Goal: Ask a question: Seek information or help from site administrators or community

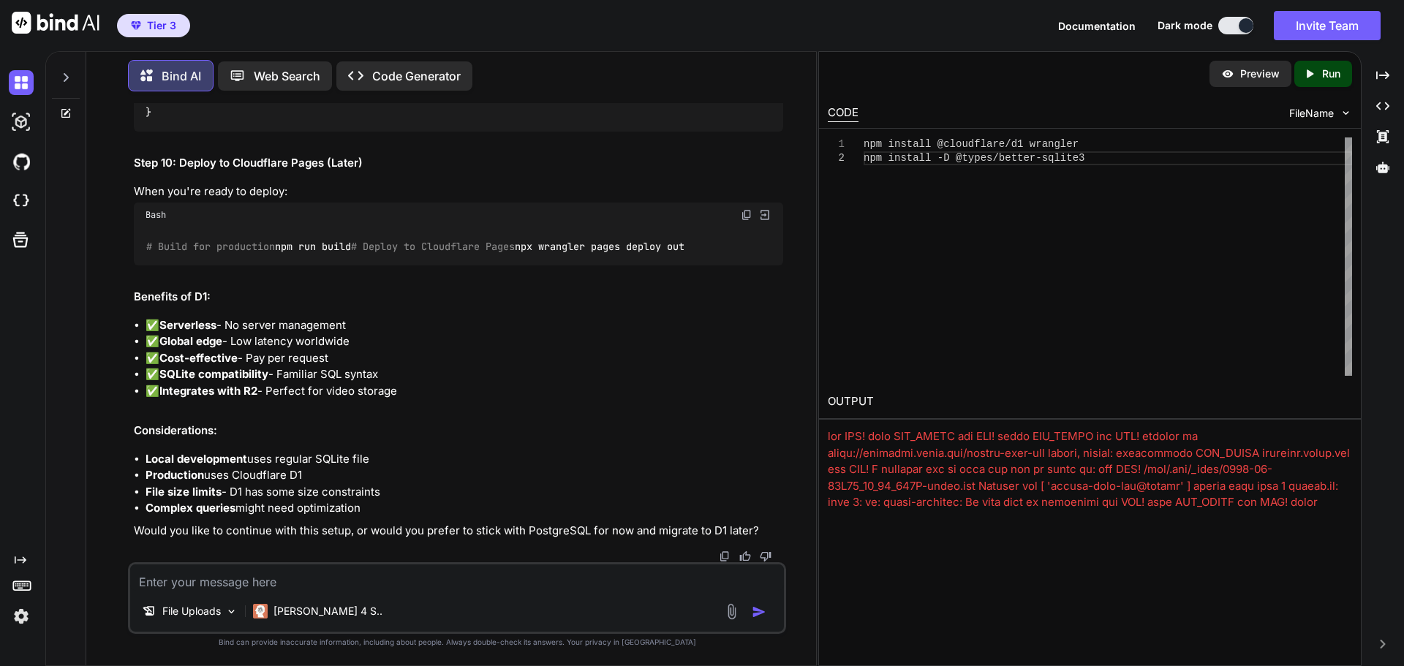
scroll to position [37005, 0]
drag, startPoint x: 301, startPoint y: 242, endPoint x: 124, endPoint y: 242, distance: 177.0
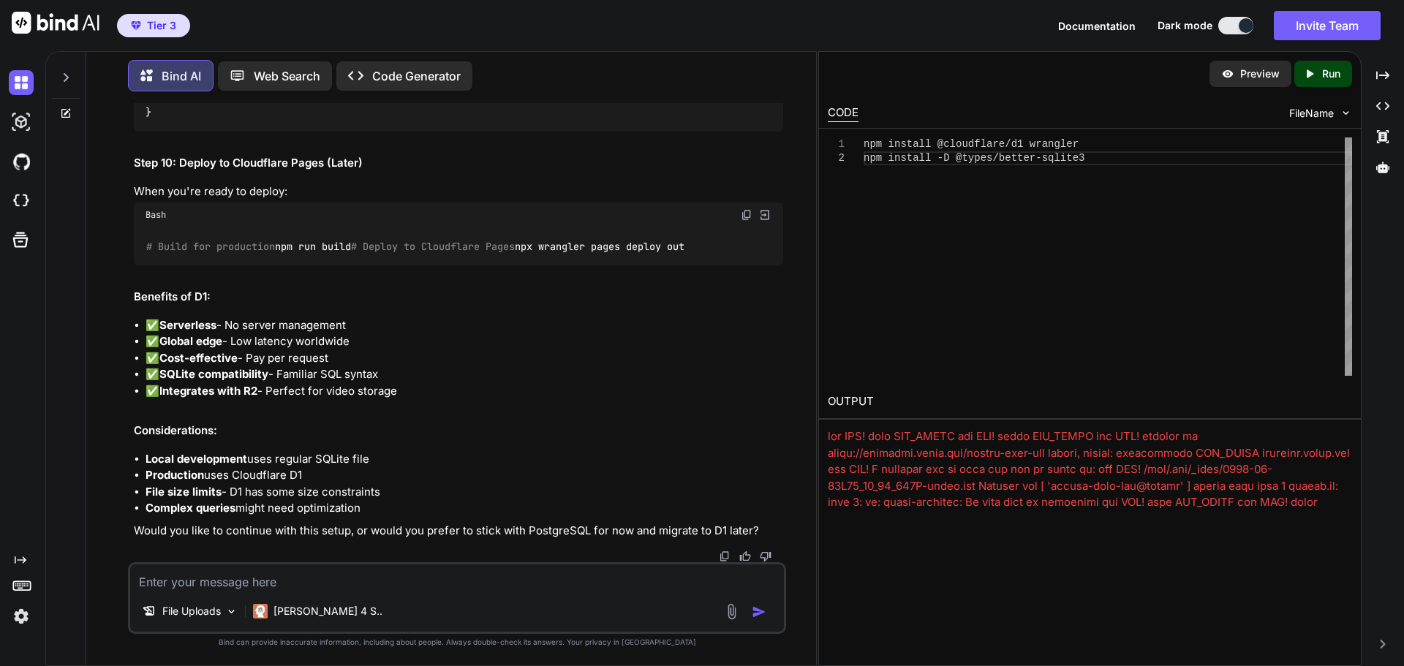
click at [124, 242] on div "You Bind AI Video Delivery Platform Development Plan 1. Requirements Analysis &…" at bounding box center [457, 384] width 718 height 562
copy code "npx prisma generate"
drag, startPoint x: 252, startPoint y: 292, endPoint x: 142, endPoint y: 287, distance: 110.5
copy code "npx prisma db push"
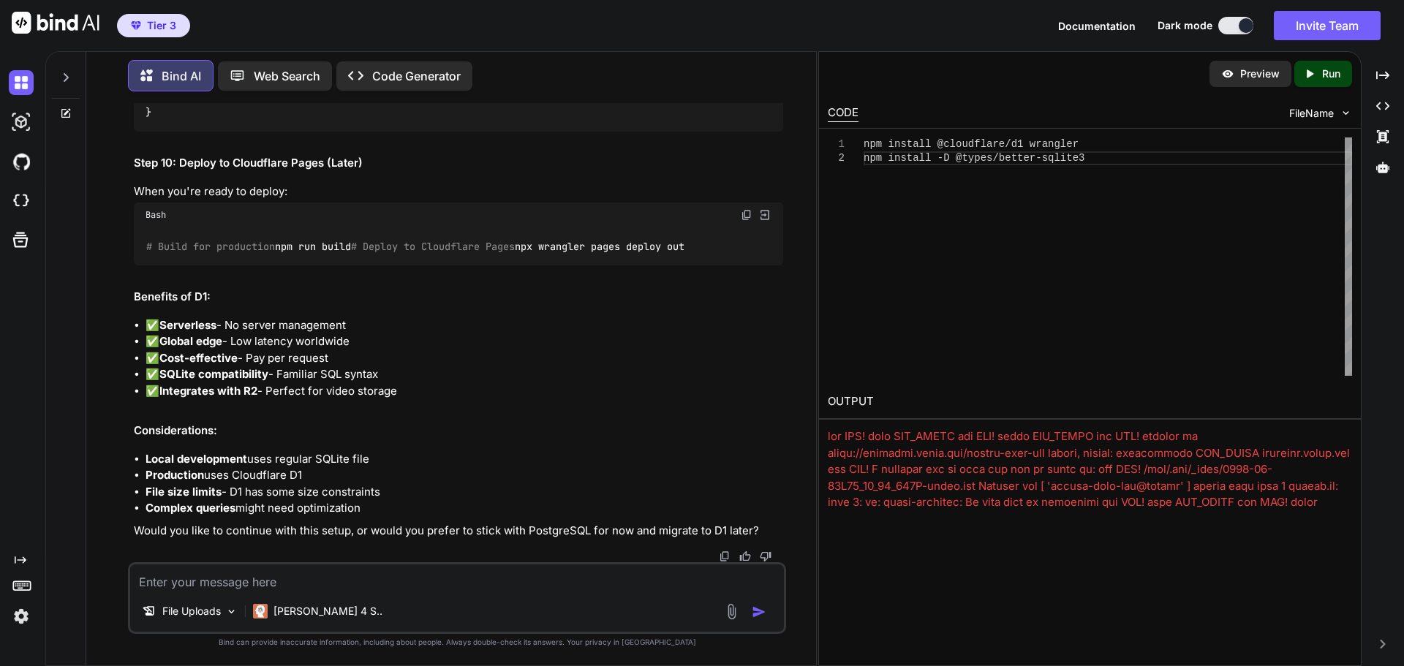
scroll to position [37663, 0]
copy code "npx prisma db push"
click at [360, 586] on textarea at bounding box center [457, 578] width 654 height 26
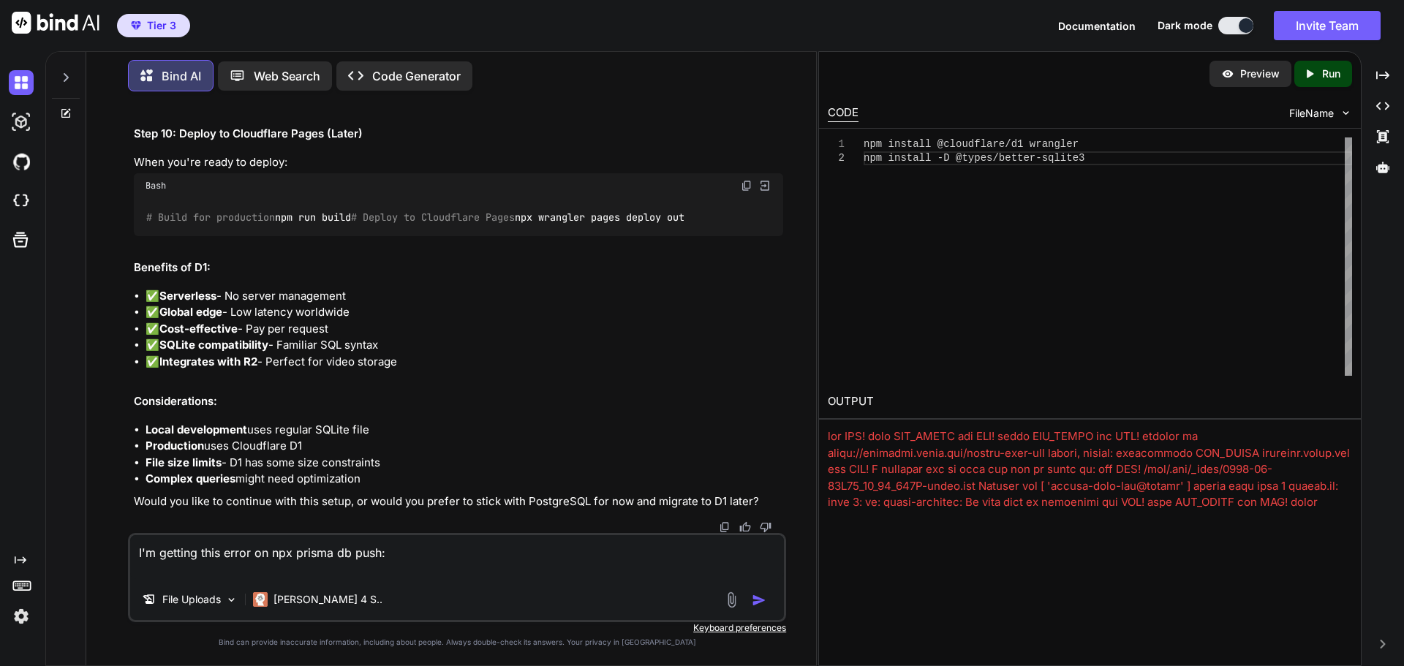
paste textarea "$ npx prisma db push Environment variables loaded from .env Prisma schema loade…"
type textarea "I'm getting this error on npx prisma db push: $ npx prisma db push Environment …"
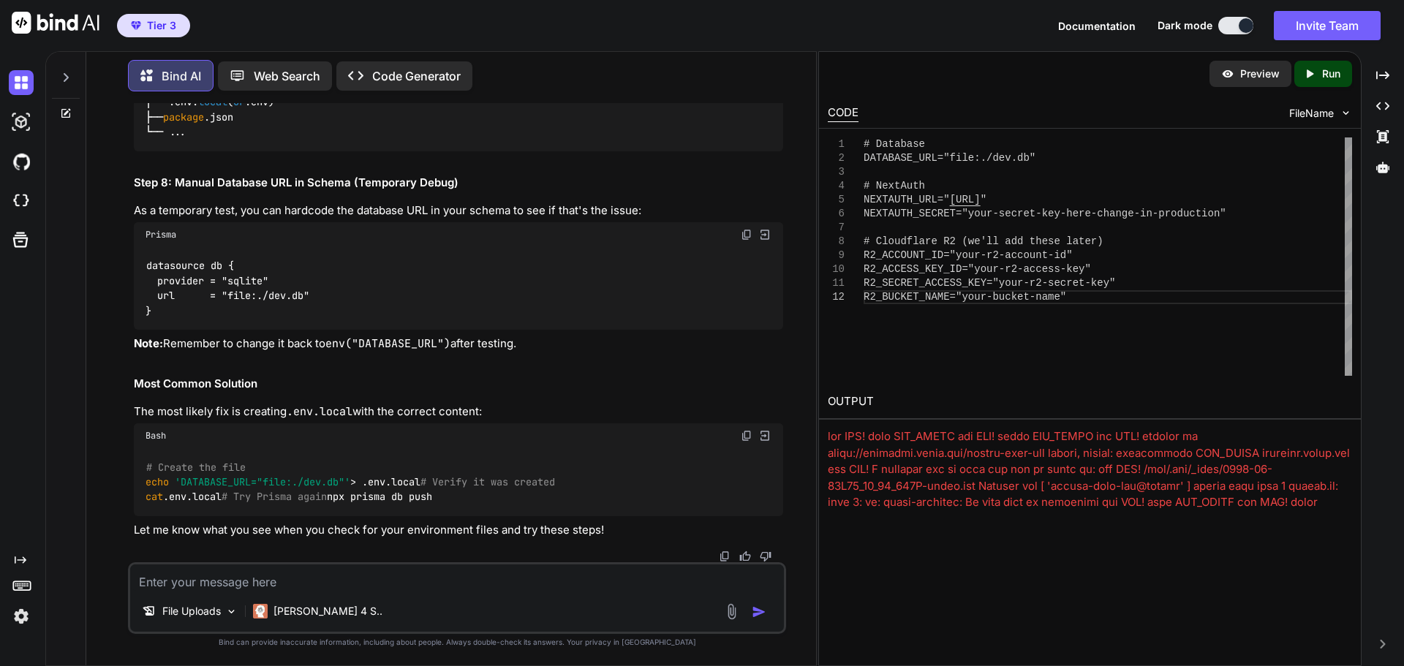
scroll to position [39323, 0]
drag, startPoint x: 146, startPoint y: 305, endPoint x: 402, endPoint y: 309, distance: 256.7
copy code "DATABASE_URL="file:./dev.db""
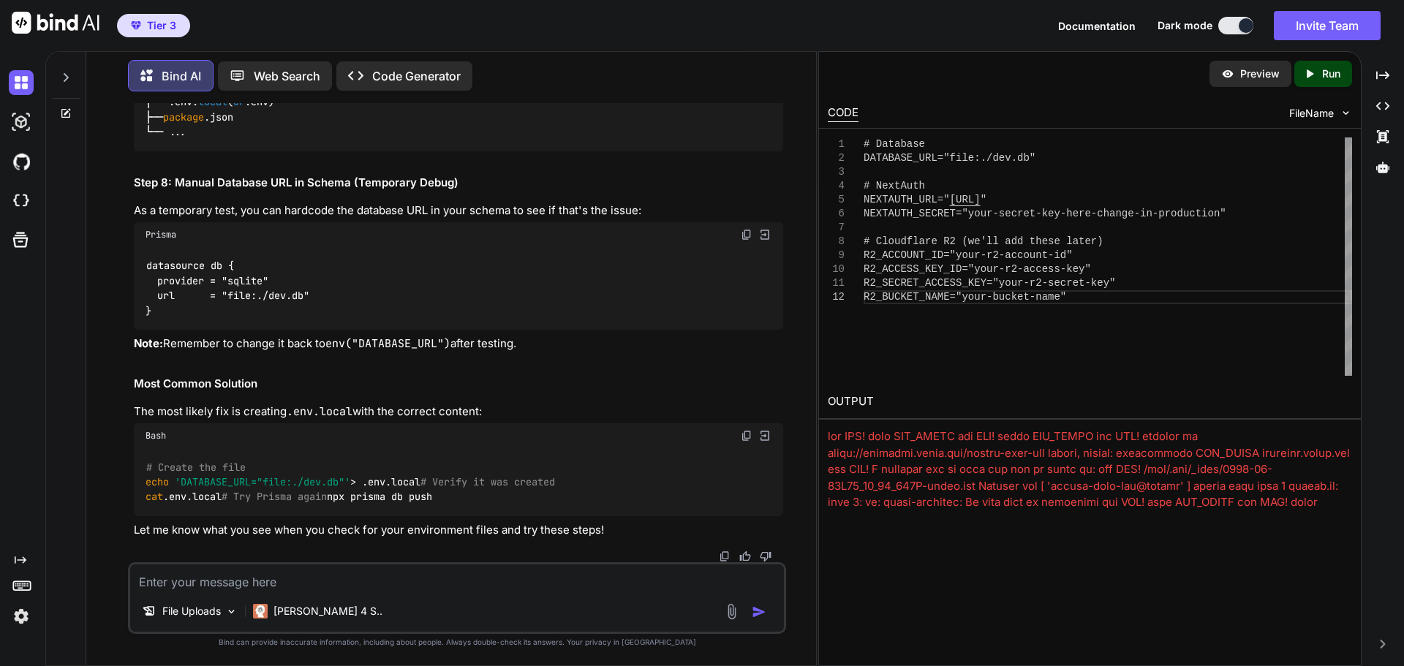
drag, startPoint x: 147, startPoint y: 285, endPoint x: 728, endPoint y: 282, distance: 580.6
copy code "npx wrangler d1 execute video-platform-dev -- local --file=./prisma/migrations/…"
click at [366, 579] on textarea at bounding box center [457, 578] width 654 height 26
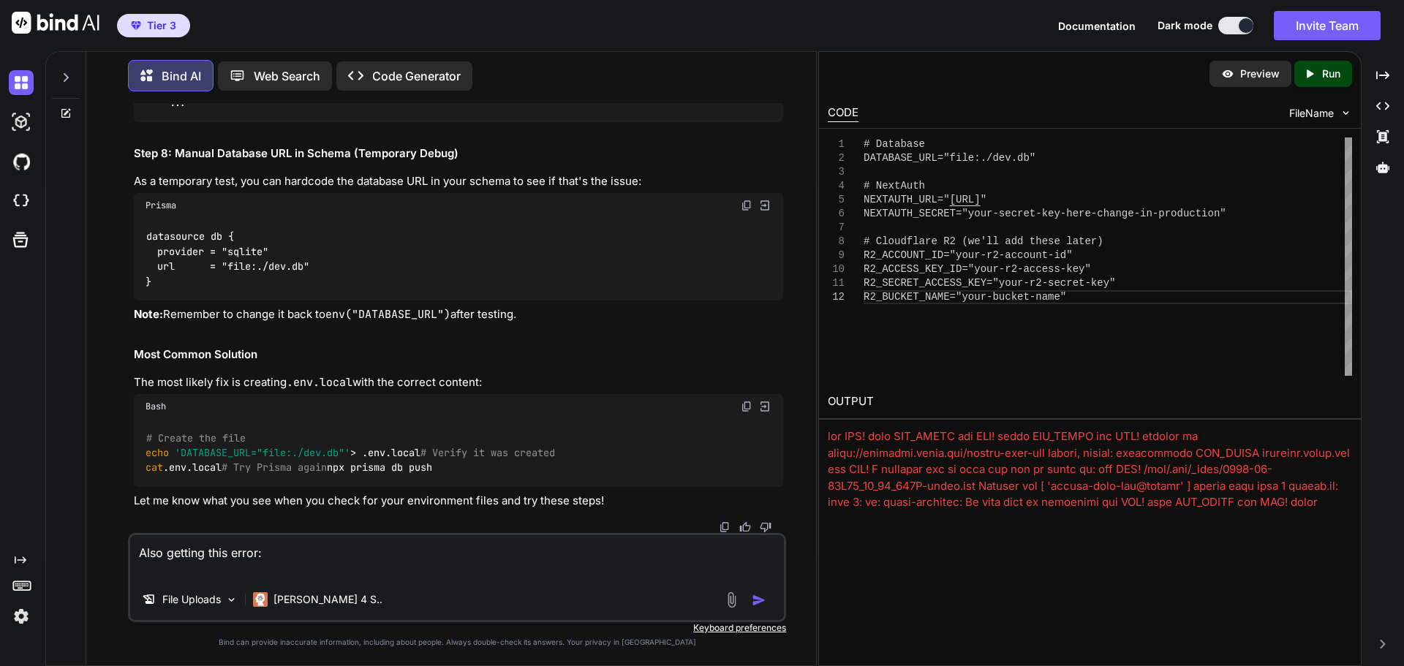
paste textarea "npx wrangler d1 execute video-platform --local --file=./prisma/migrations/[migr…"
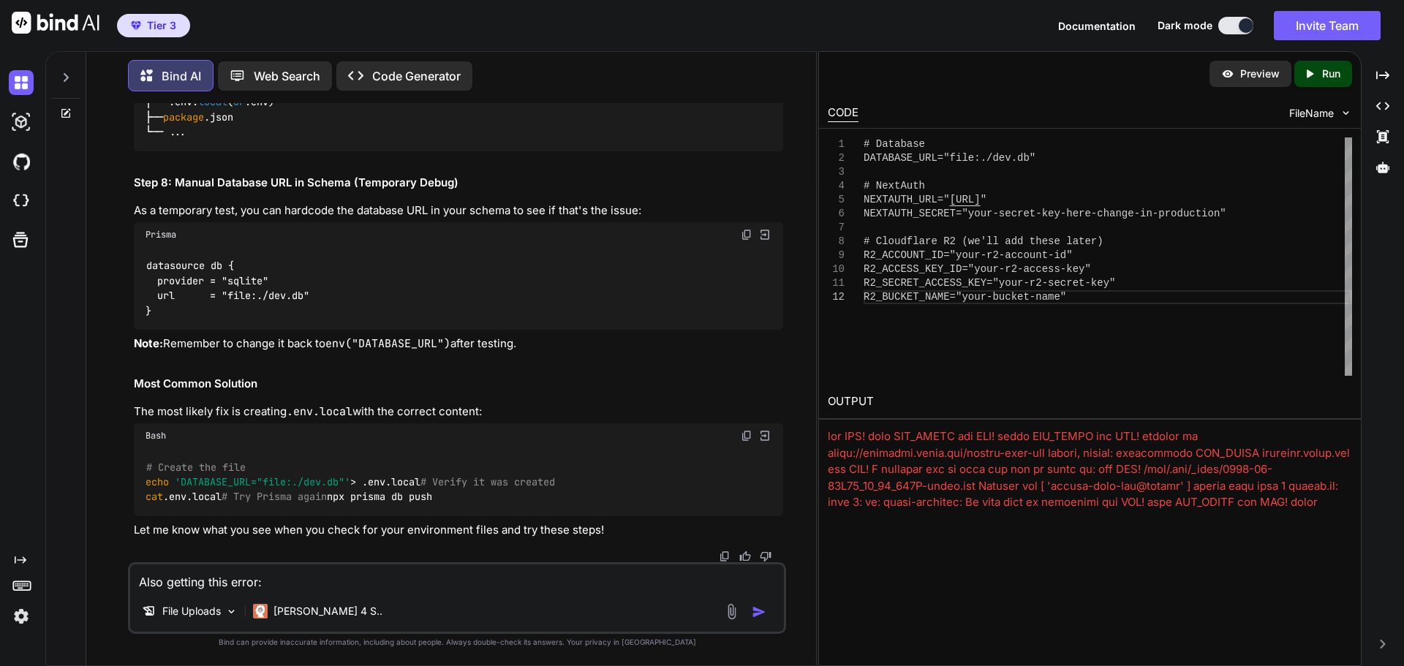
click at [317, 588] on textarea "Also getting this error:" at bounding box center [457, 578] width 654 height 26
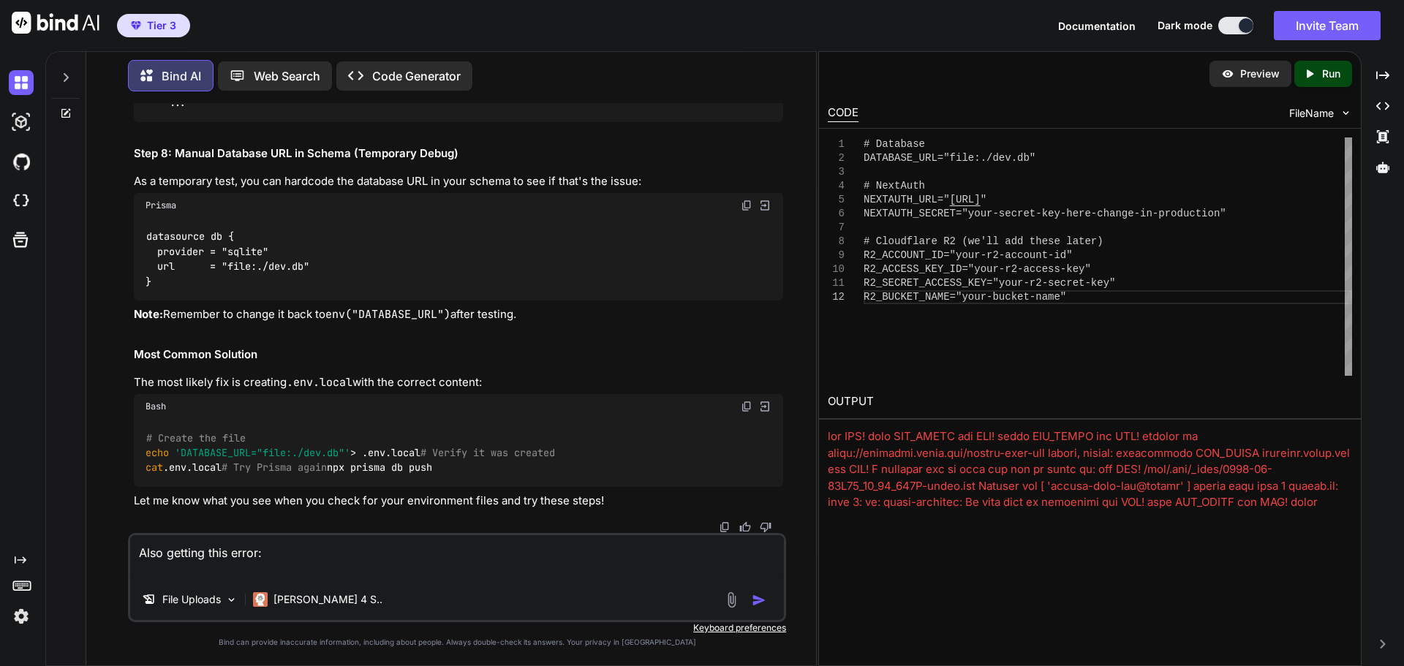
paste textarea "X [ERROR] Unexpected character, expecting string, number, datetime, boolean, in…"
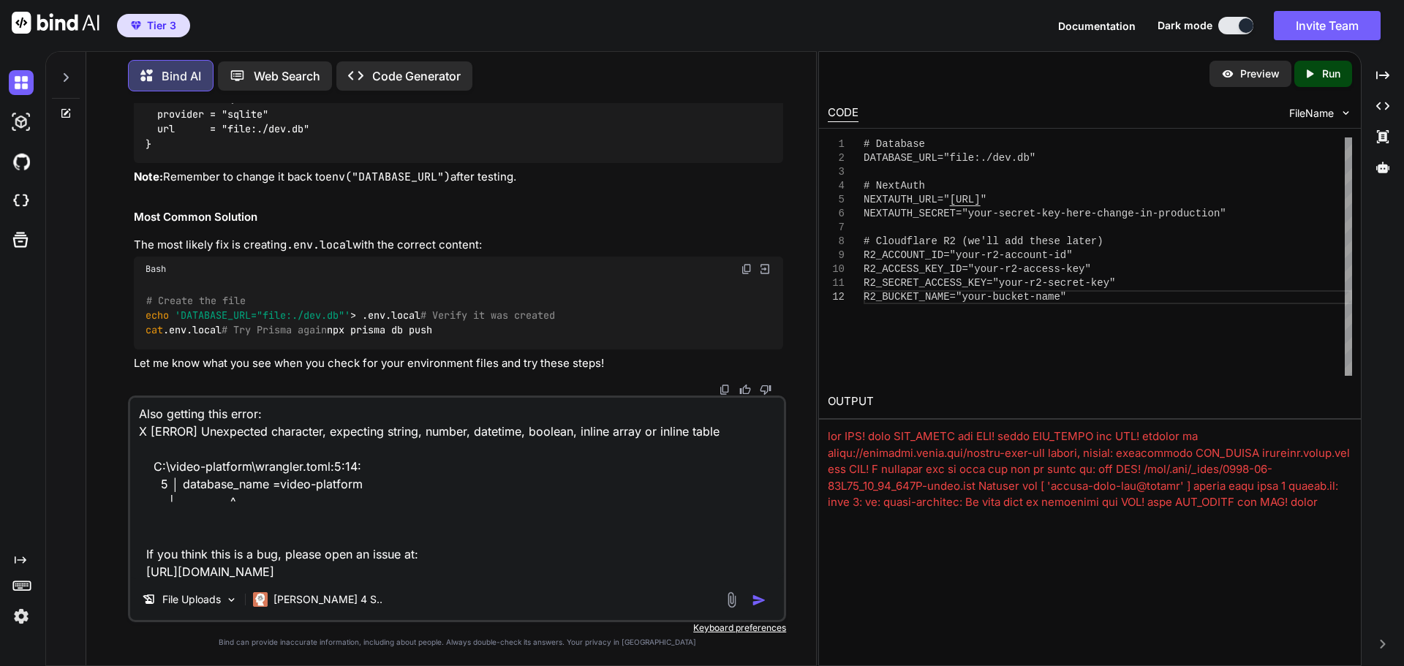
type textarea "Also getting this error: X [ERROR] Unexpected character, expecting string, numb…"
click at [763, 603] on img "button" at bounding box center [759, 600] width 15 height 15
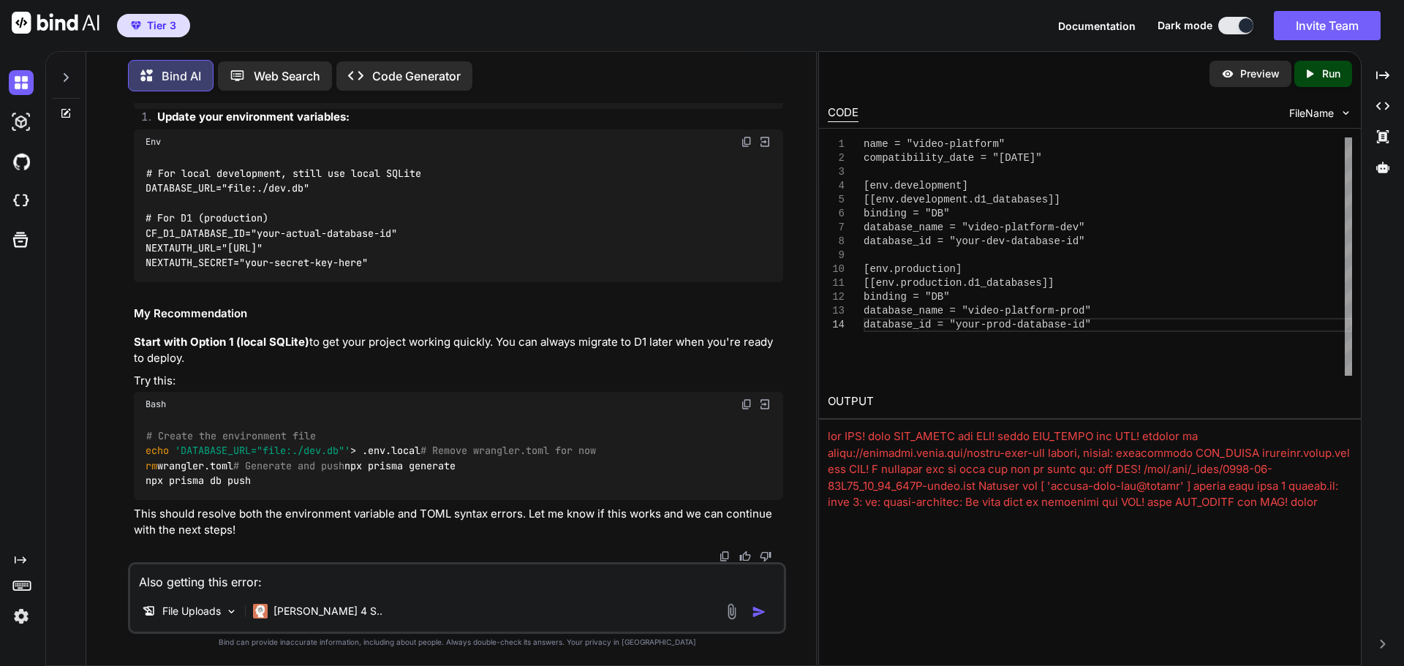
scroll to position [37986, 0]
drag, startPoint x: 170, startPoint y: 340, endPoint x: 527, endPoint y: 428, distance: 367.5
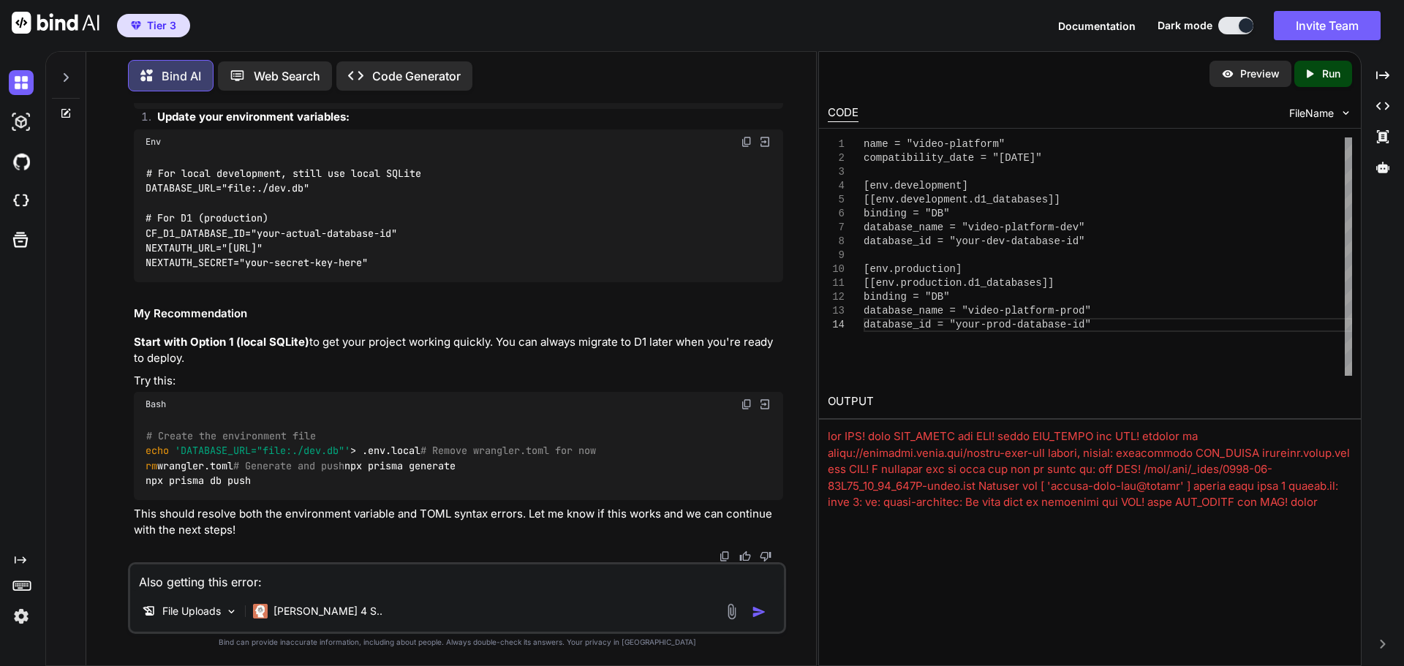
copy code ""lint" : "next lint" , "db:push" : "prisma db push" , "db:studio" : "prisma stu…"
click at [252, 573] on textarea "Also getting this error: X [ERROR] Unexpected character, expecting string, numb…" at bounding box center [457, 578] width 654 height 26
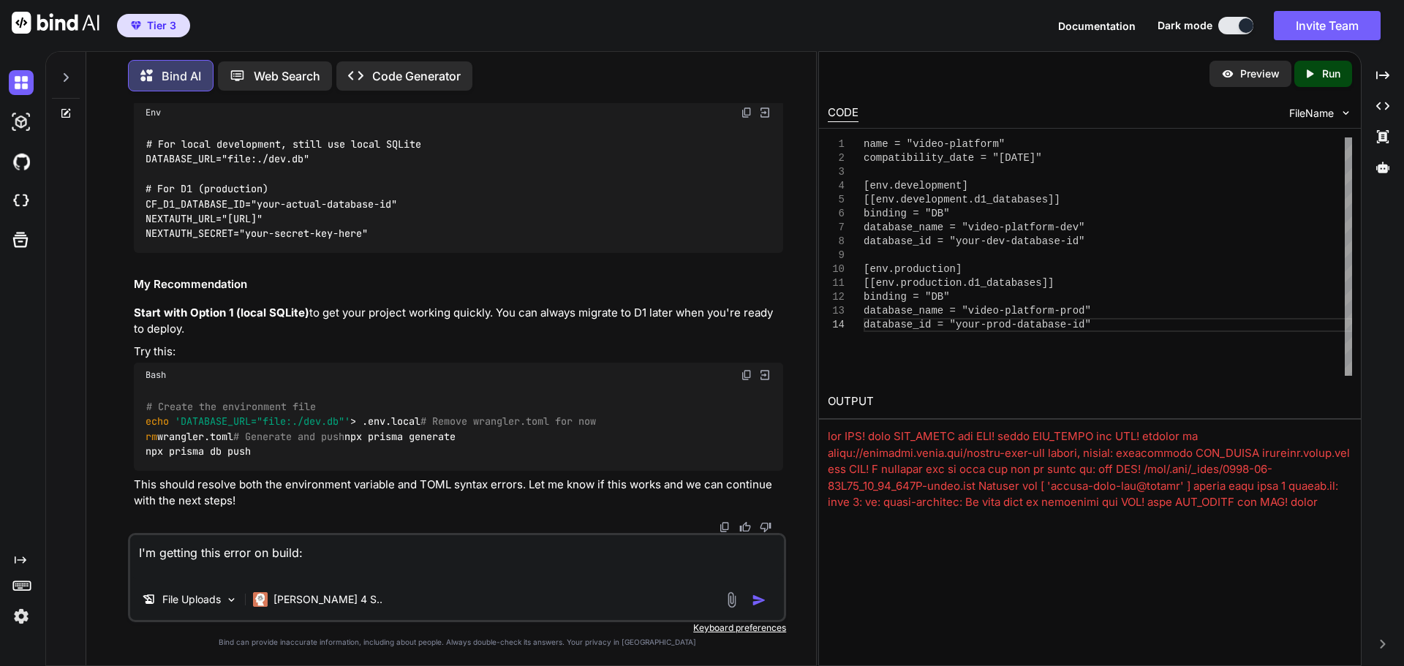
paste textarea "Failed to compile. ./src/lib/d1-adapter.ts 12:2 Error: Parsing error: 'async' m…"
type textarea "I'm getting this error on build: Failed to compile. ./src/lib/d1-adapter.ts 12:…"
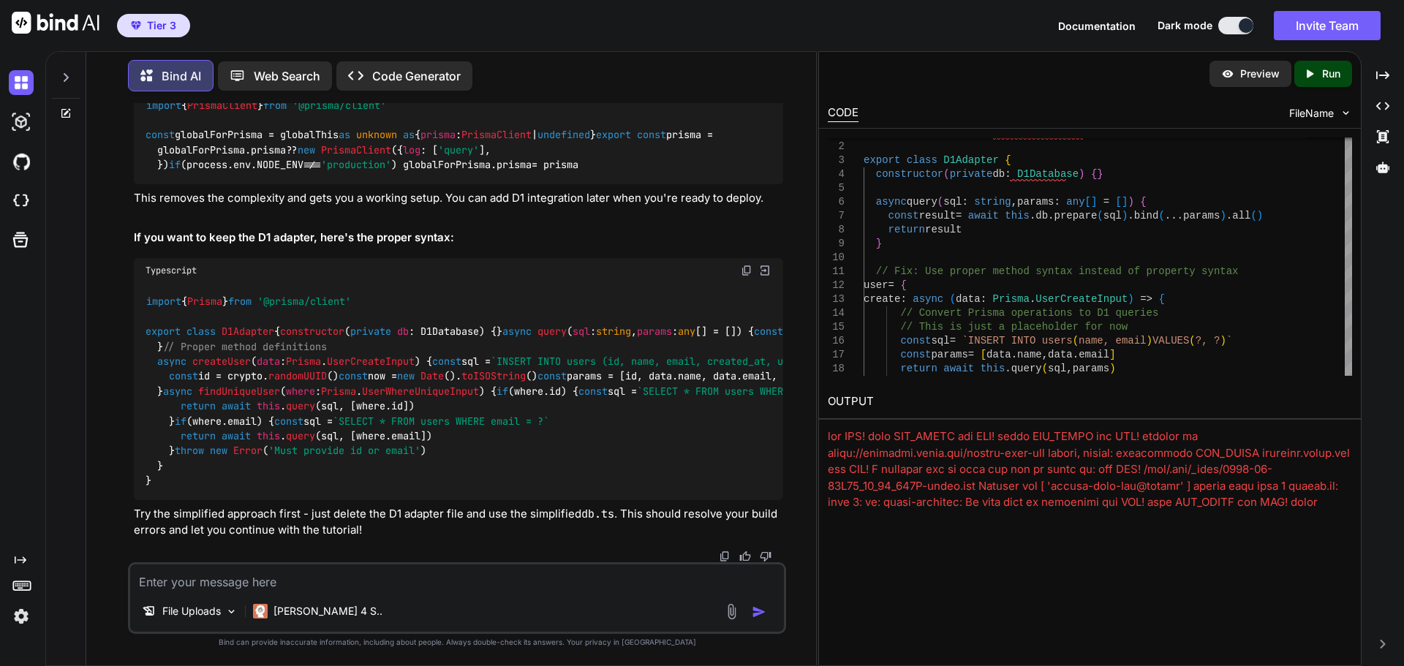
scroll to position [43657, 0]
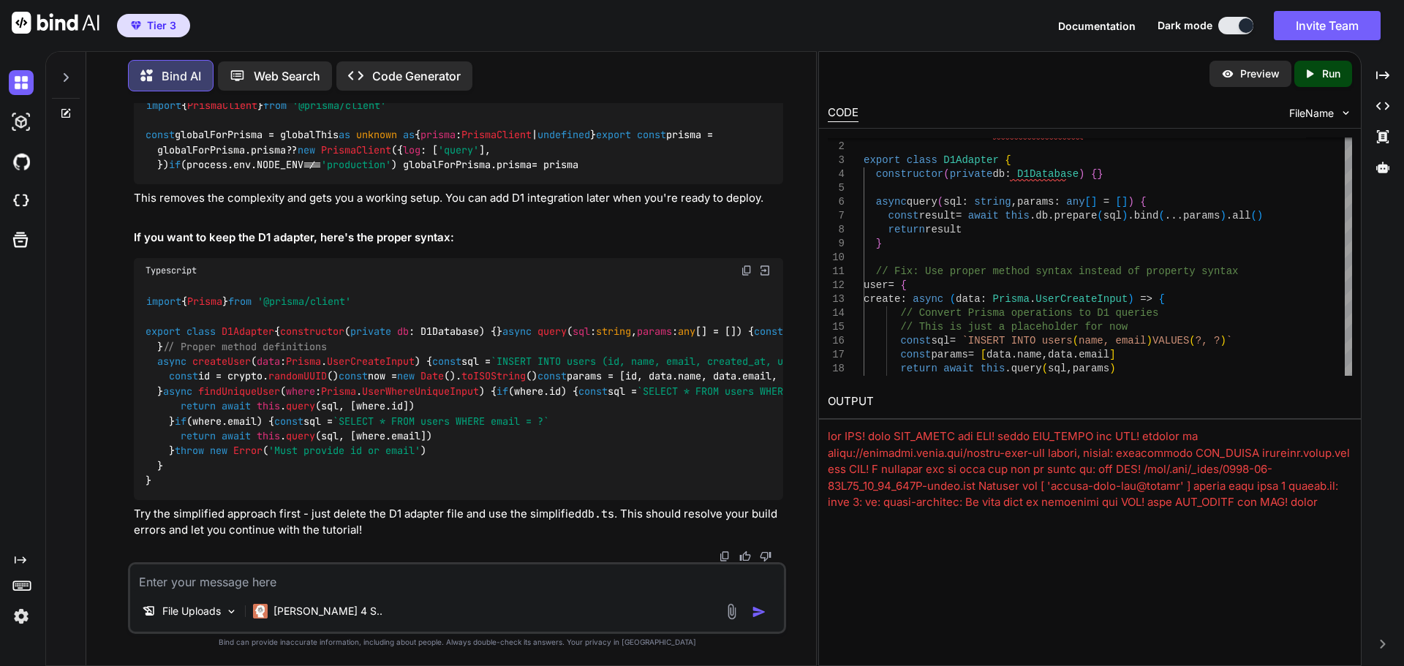
scroll to position [45107, 0]
click at [743, 265] on img at bounding box center [747, 271] width 12 height 12
click at [336, 573] on textarea at bounding box center [457, 578] width 654 height 26
click at [596, 586] on textarea "I want to keep the d1 adapter. by the way I went with just a production database" at bounding box center [457, 578] width 654 height 26
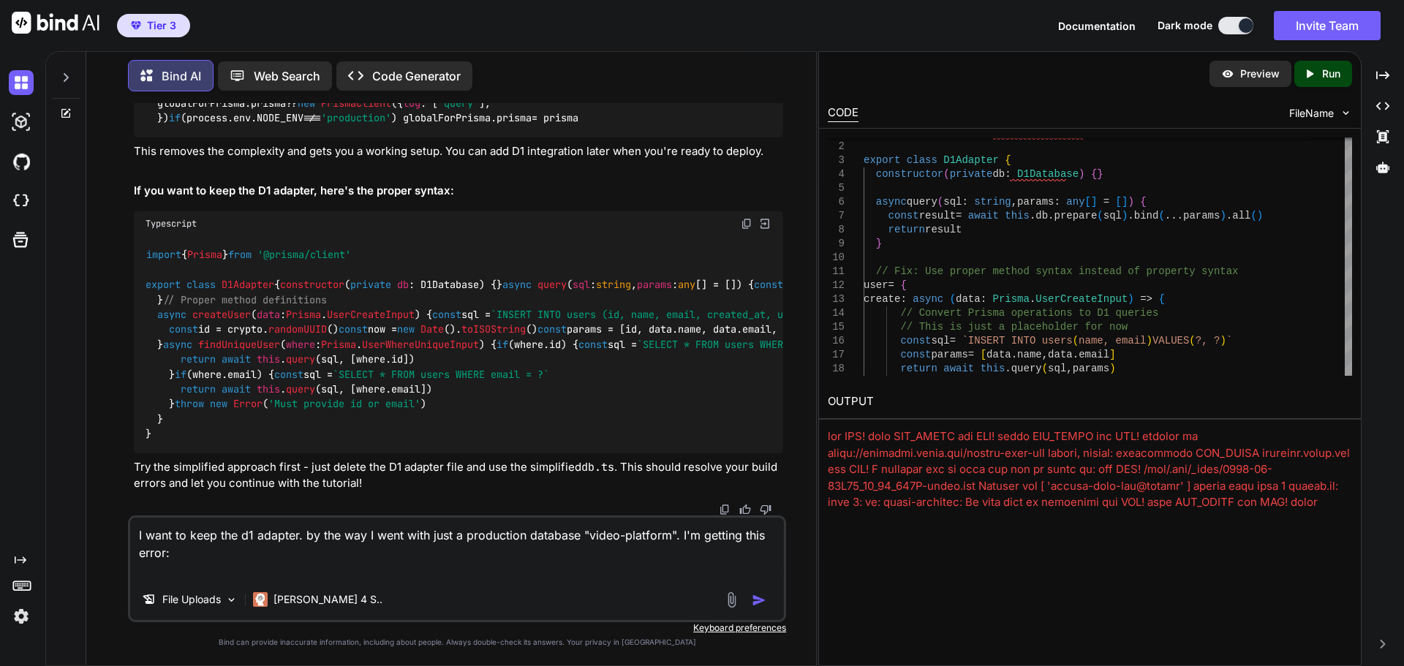
paste textarea "./src/lib/d1-adapter.ts:4:27 Type error: Cannot find name 'D1Database'. Did you…"
type textarea "I want to keep the d1 adapter. by the way I went with just a production databas…"
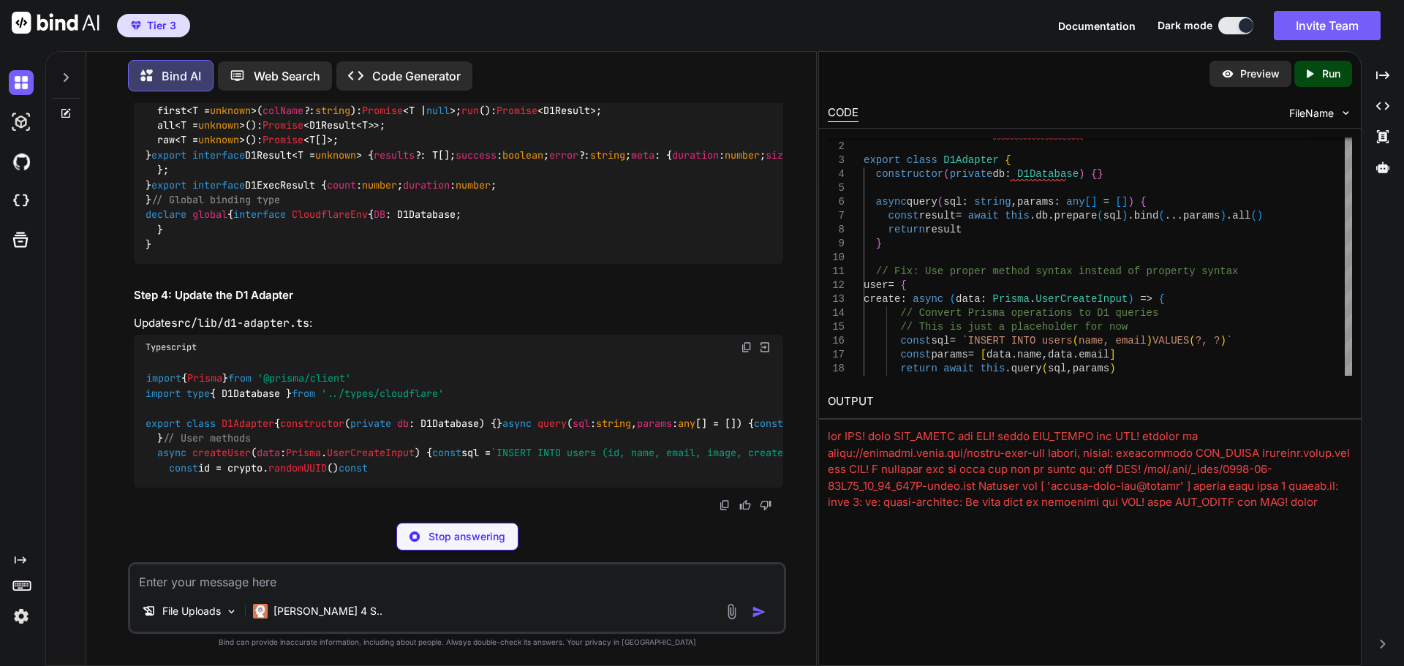
scroll to position [45823, 0]
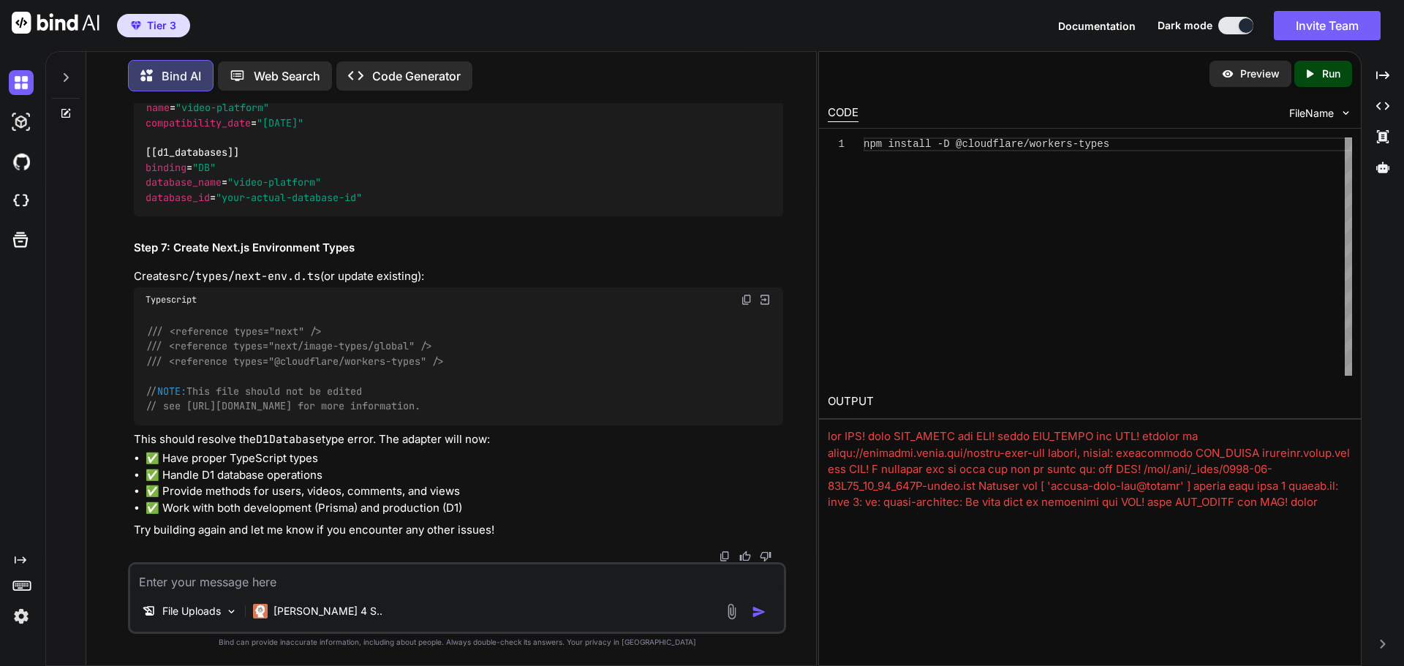
scroll to position [46115, 0]
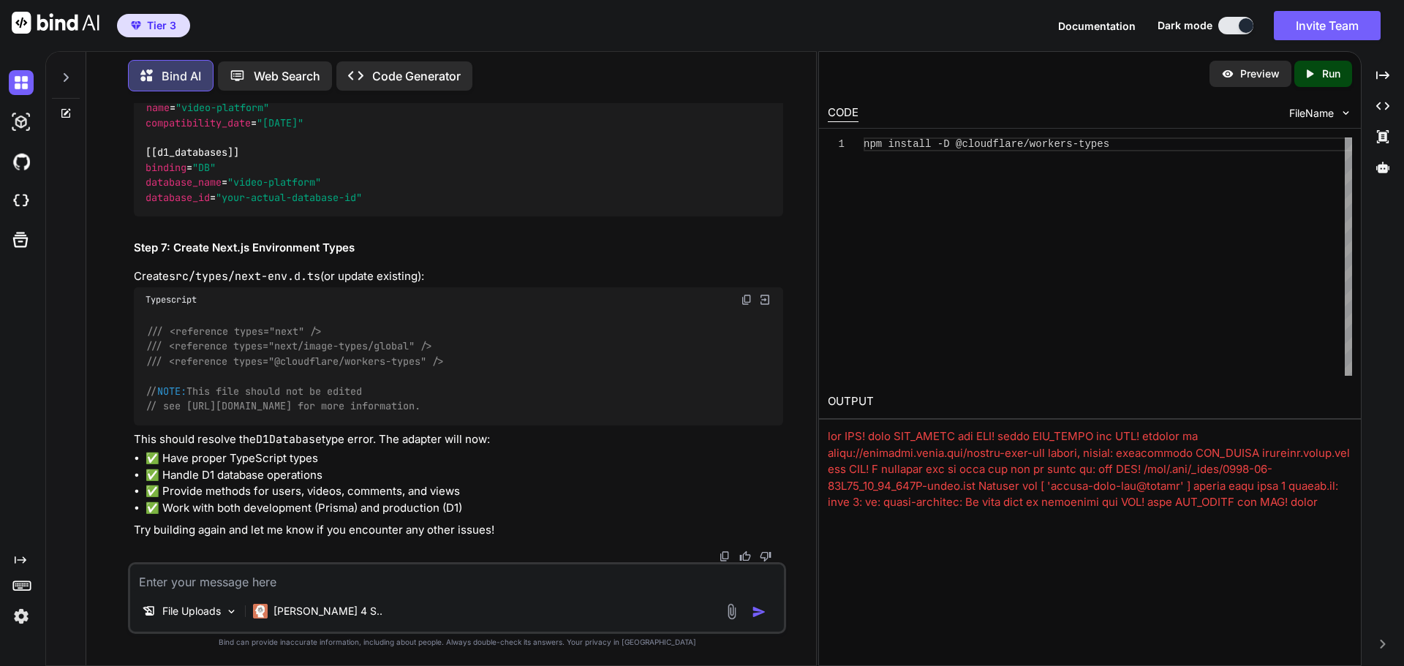
drag, startPoint x: 744, startPoint y: 299, endPoint x: 736, endPoint y: 315, distance: 17.7
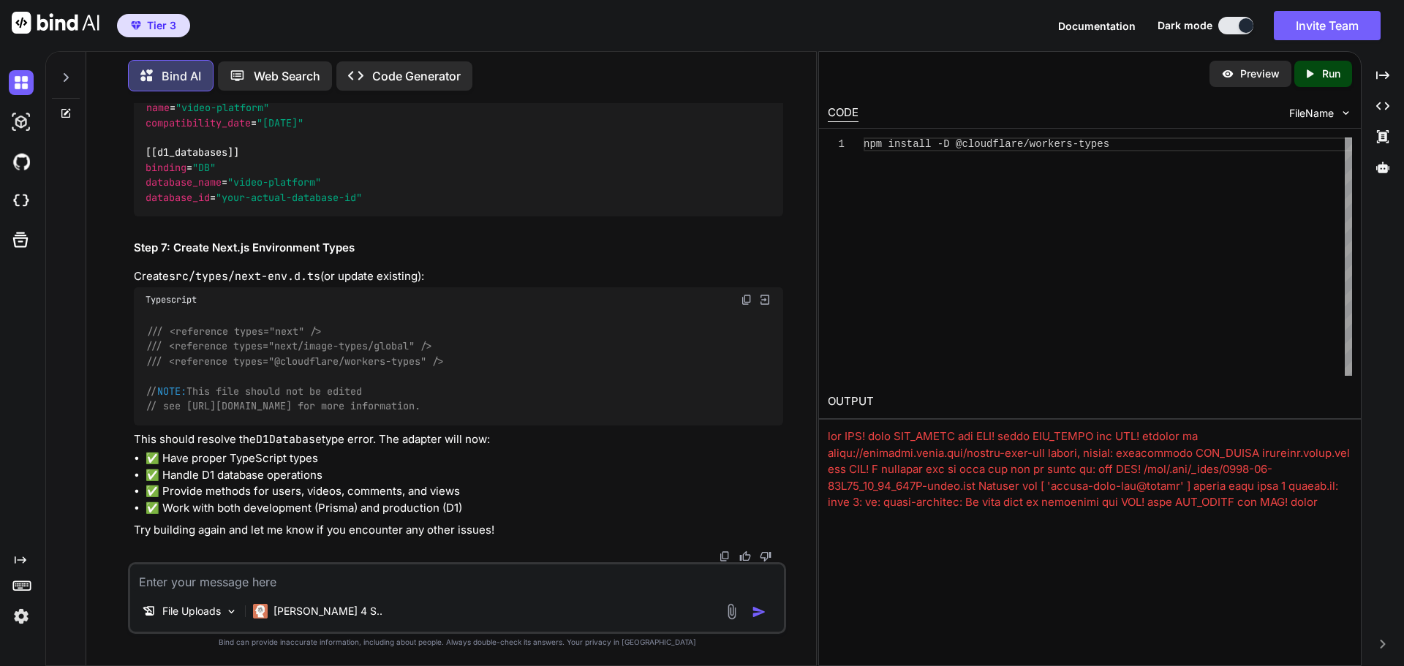
click at [744, 299] on img at bounding box center [747, 300] width 12 height 12
click at [307, 579] on textarea at bounding box center [457, 578] width 654 height 26
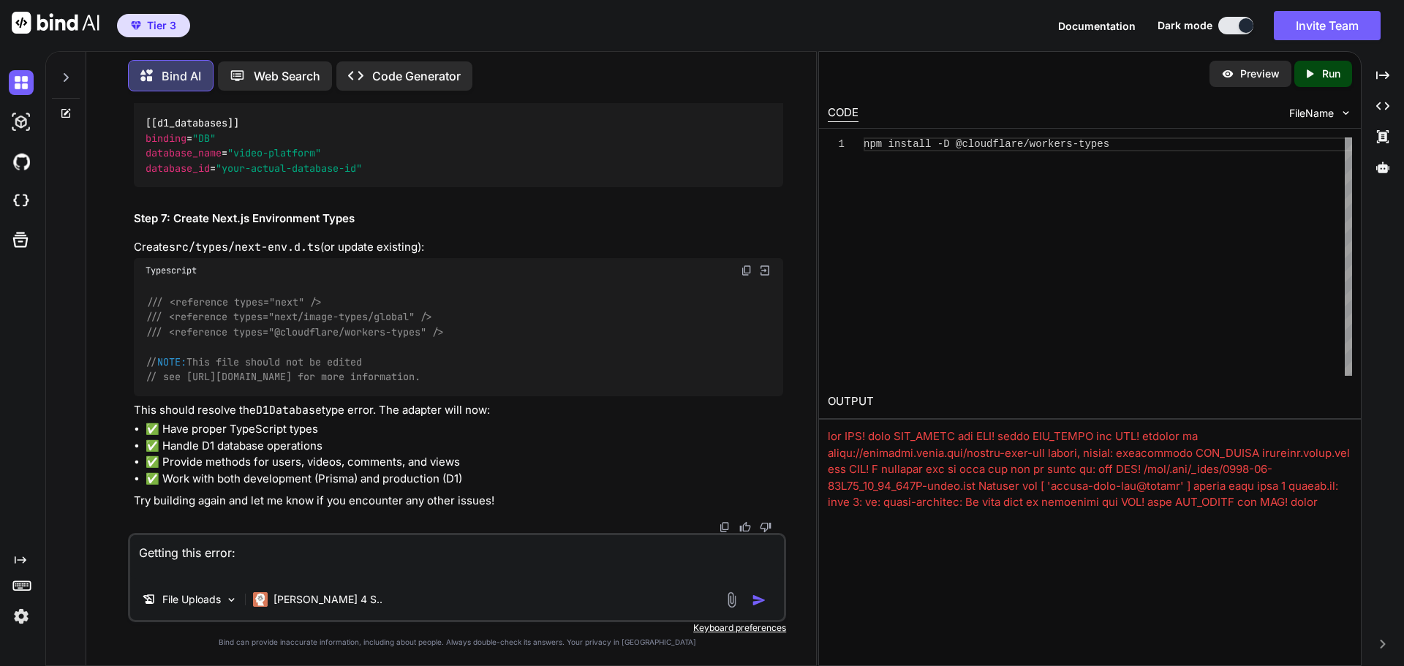
paste textarea "Failed to compile. ./src/lib/d1-adapter.ts 7:36 Error: Unexpected any. Specify …"
type textarea "Getting this error: Failed to compile. ./src/lib/d1-adapter.ts 7:36 Error: Unex…"
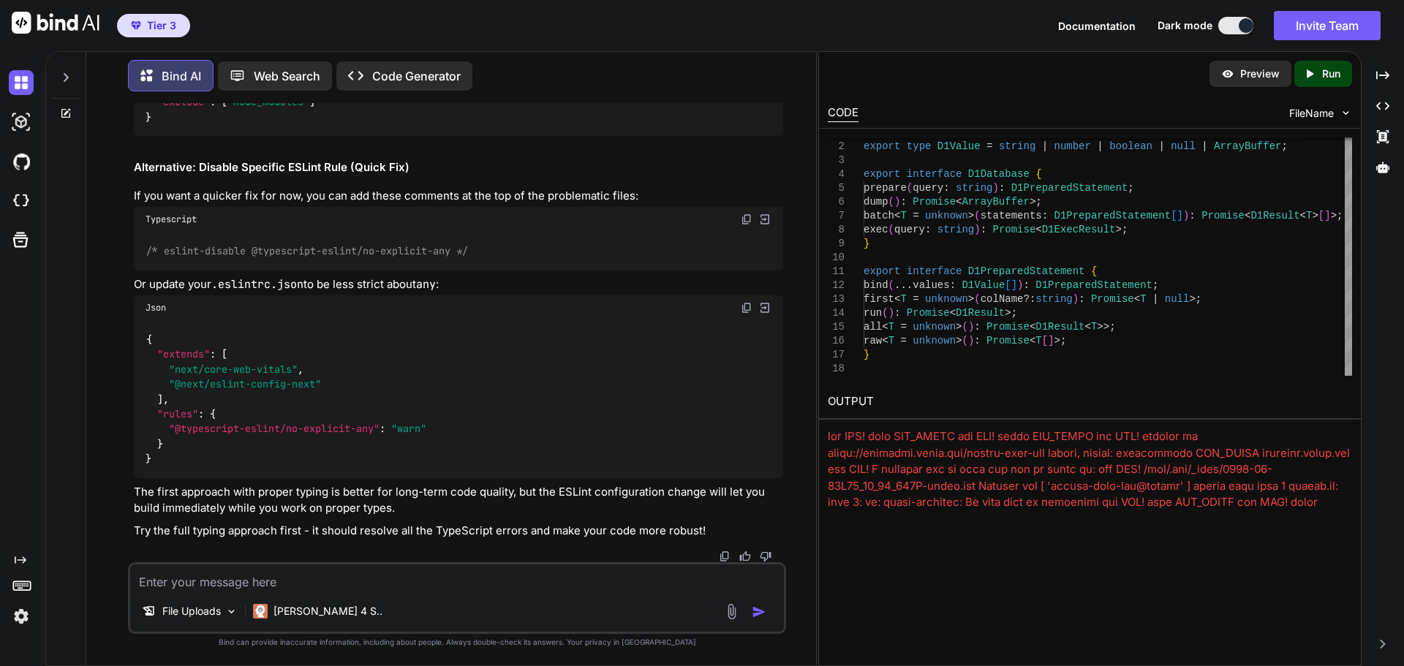
scroll to position [50434, 0]
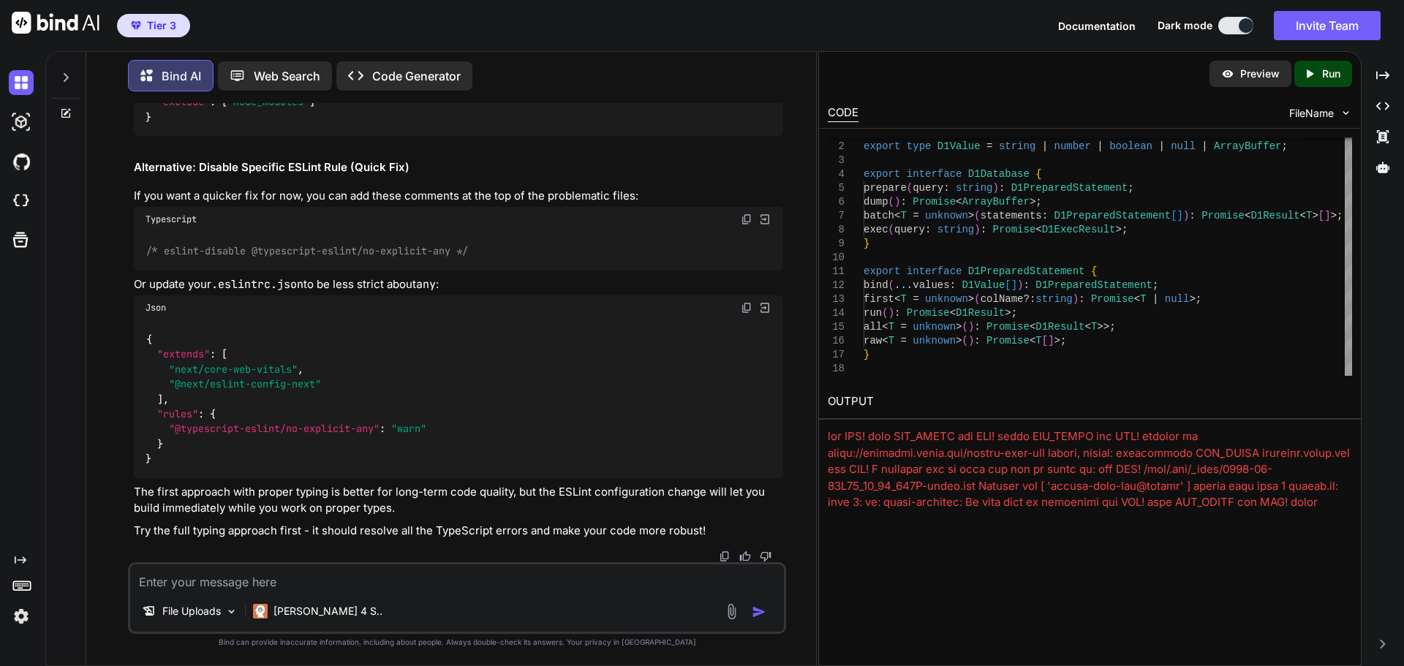
drag, startPoint x: 744, startPoint y: 249, endPoint x: 725, endPoint y: 263, distance: 23.4
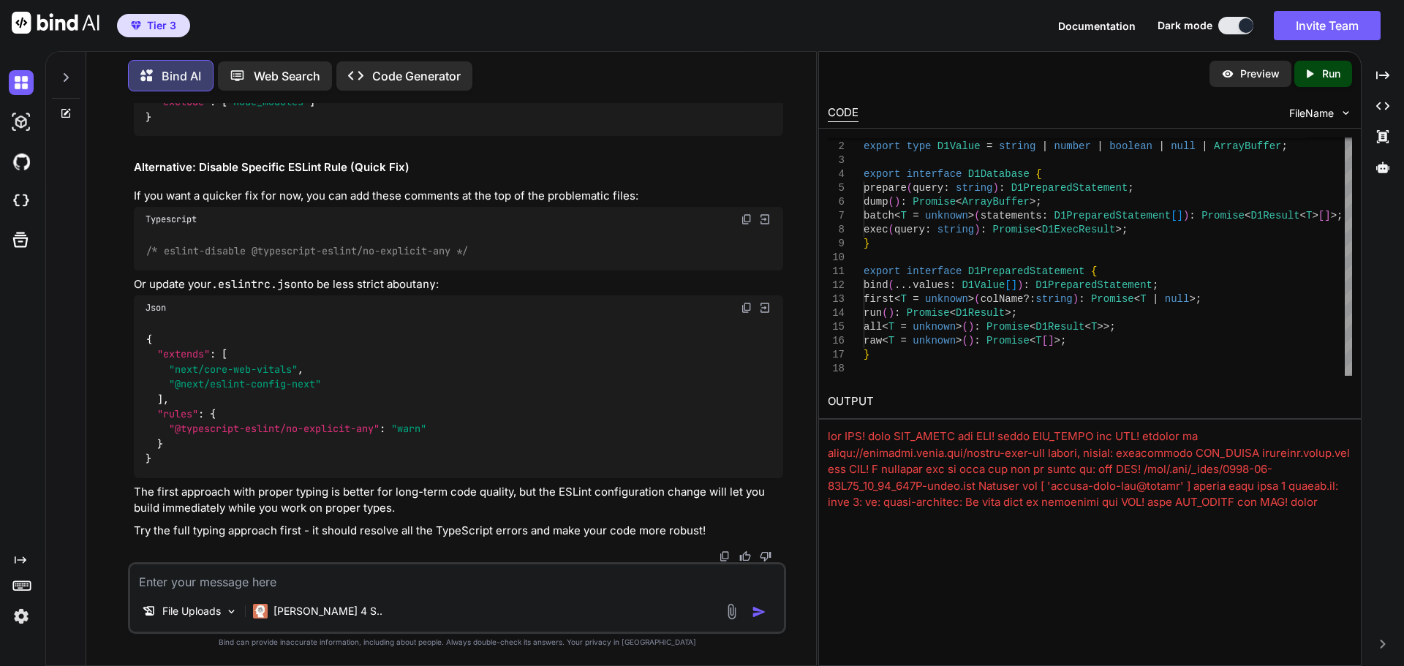
click at [265, 584] on textarea at bounding box center [457, 578] width 654 height 26
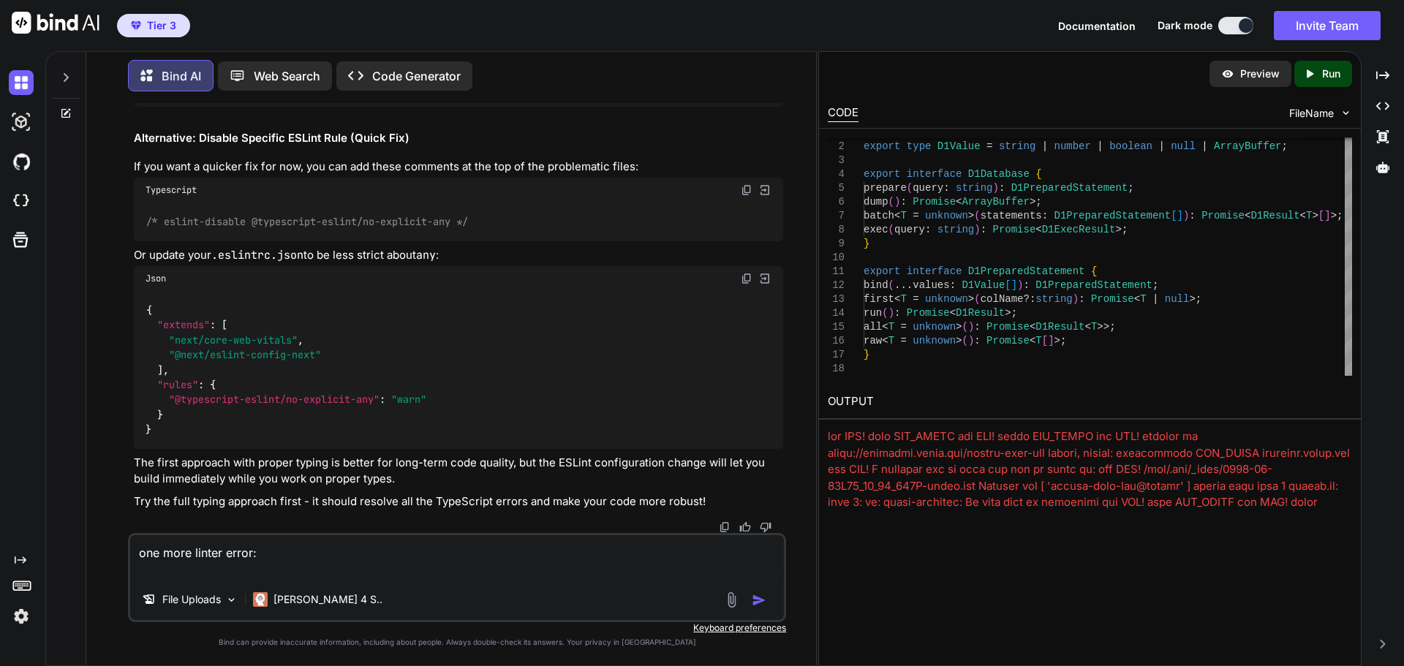
paste textarea "Failed to compile. ./src/lib/d1-adapter.ts 117:2 Error: Parsing error: Unexpect…"
type textarea "one more linter error: Failed to compile. ./src/lib/d1-adapter.ts 117:2 Error: …"
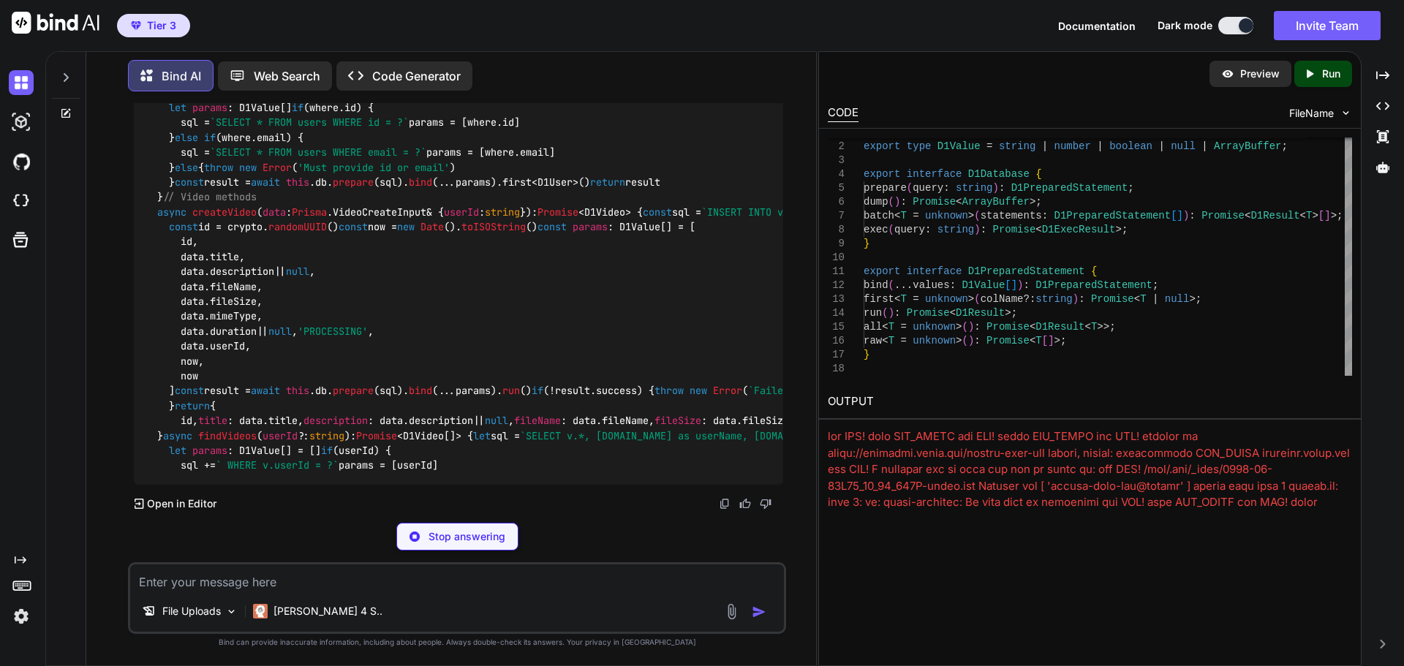
scroll to position [56448, 0]
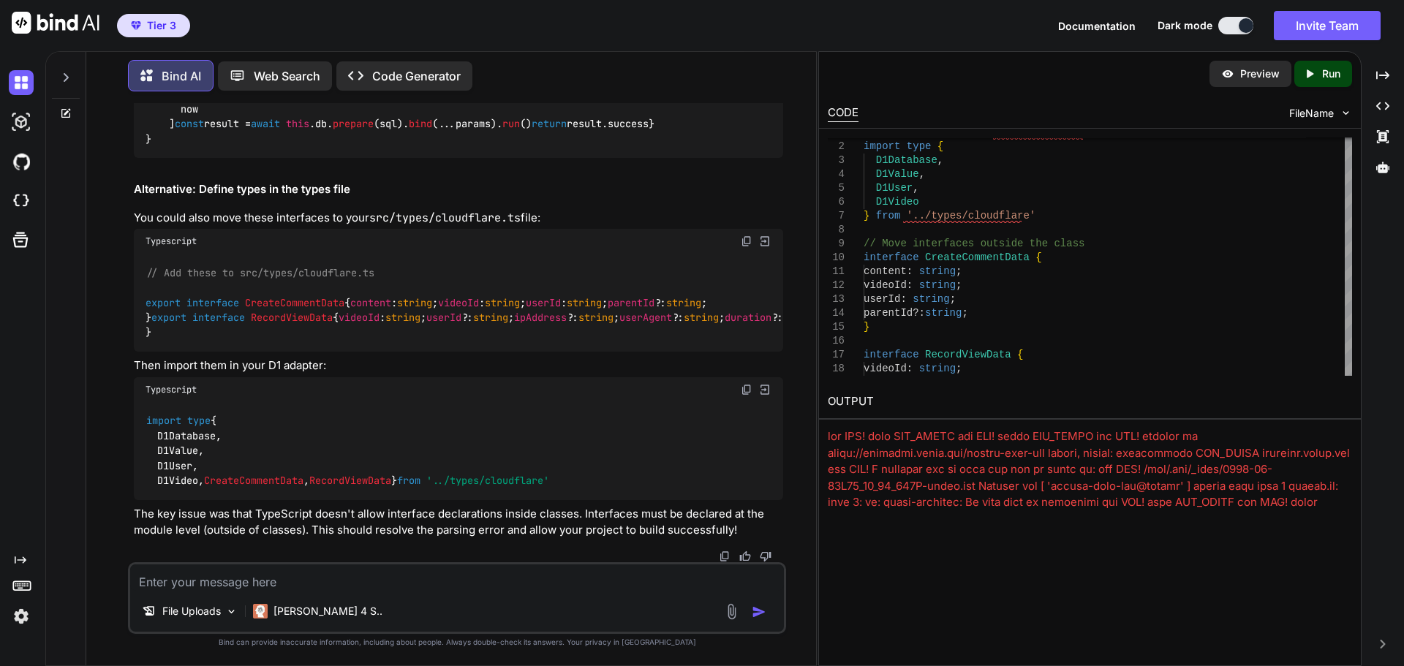
scroll to position [59081, 0]
click at [375, 578] on textarea at bounding box center [457, 578] width 654 height 26
paste textarea "Failed to compile. ./src/lib/d1-adapter.ts 148:4 Error: Parsing error: '}' expe…"
type textarea "Failed to compile. ./src/lib/d1-adapter.ts 148:4 Error: Parsing error: '}' expe…"
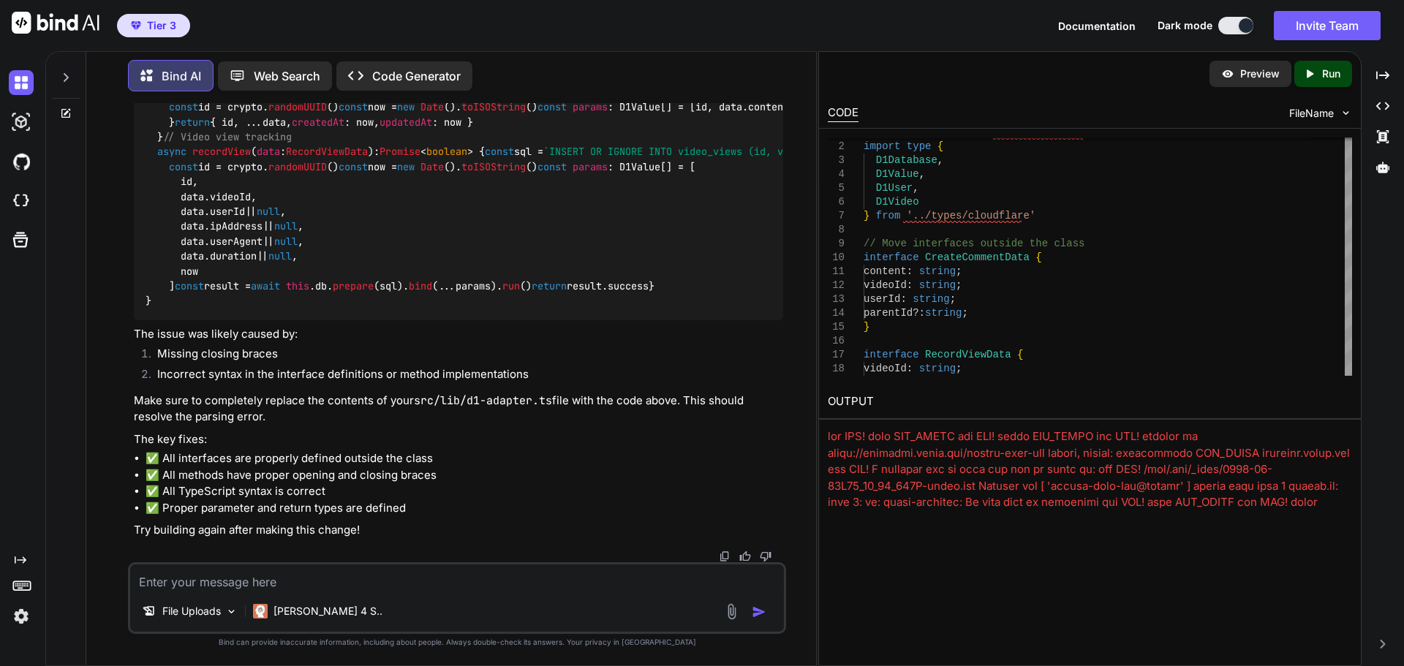
scroll to position [59784, 0]
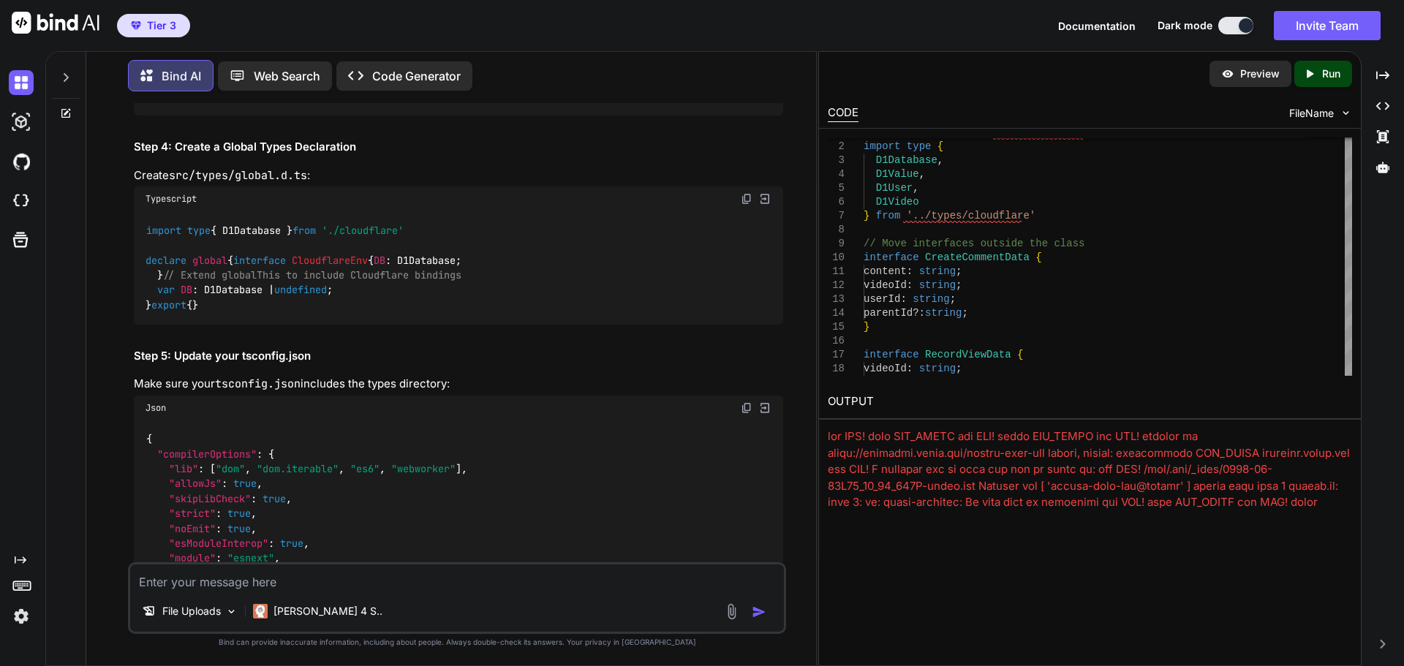
scroll to position [38725, 0]
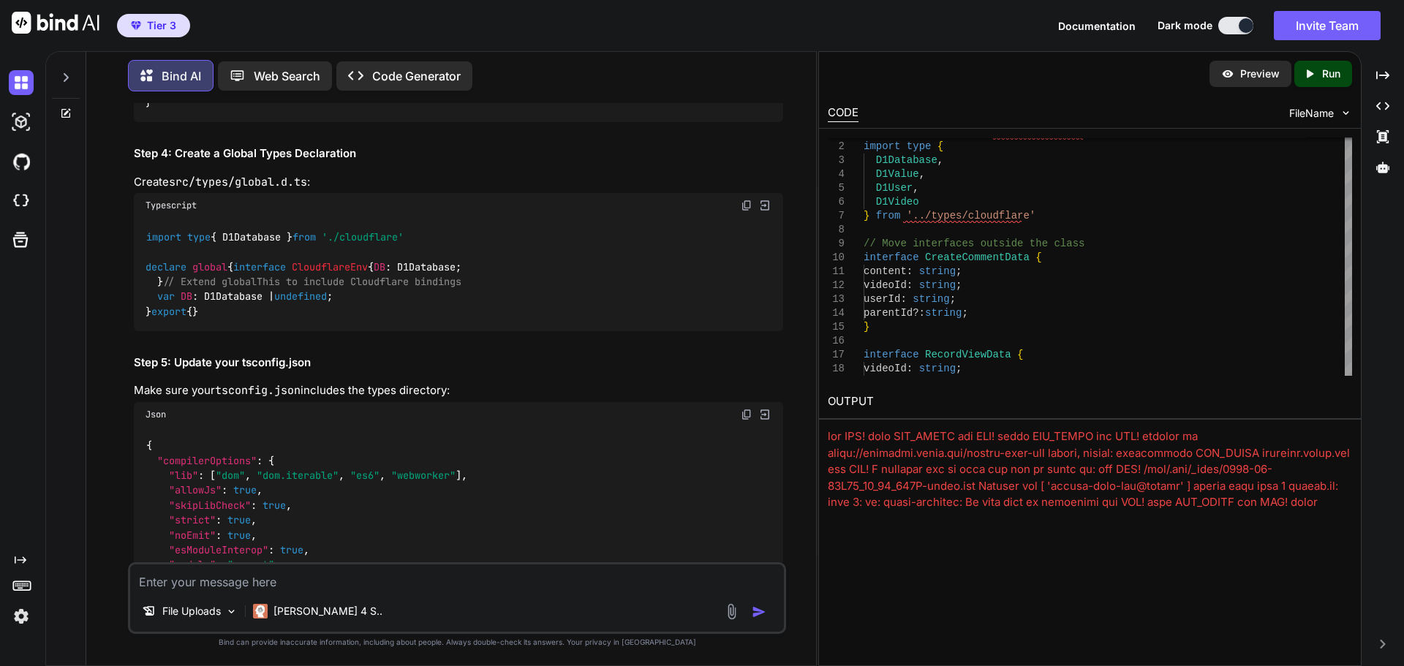
drag, startPoint x: 146, startPoint y: 280, endPoint x: 317, endPoint y: 289, distance: 172.1
copy code "npx wrangler pages deploy out"
click at [247, 578] on textarea at bounding box center [457, 578] width 654 height 26
paste textarea "⛅️ loremips 4.71.5 ─────────────────── ▲ [DOLORSI] Ametc adi eli seddoeiu.temp …"
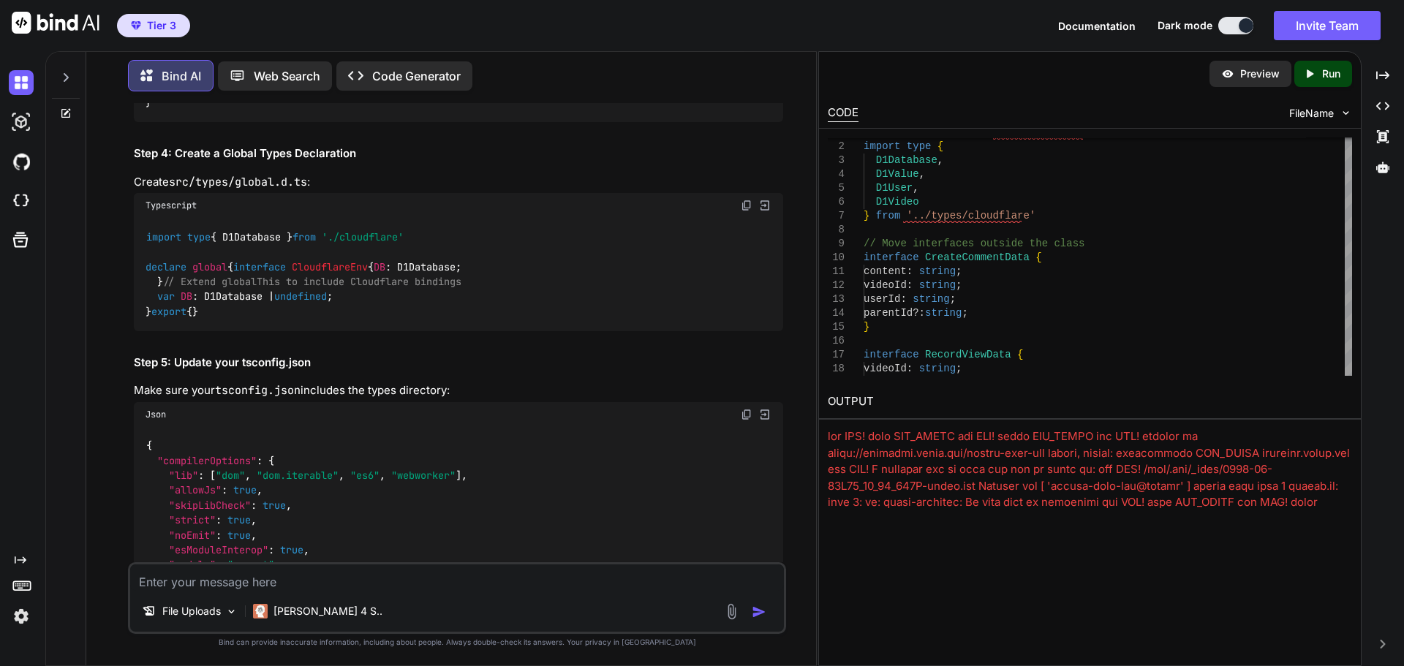
type textarea "⛅️ loremips 4.71.5 ─────────────────── ▲ [DOLORSI] Ametc adi eli seddoeiu.temp …"
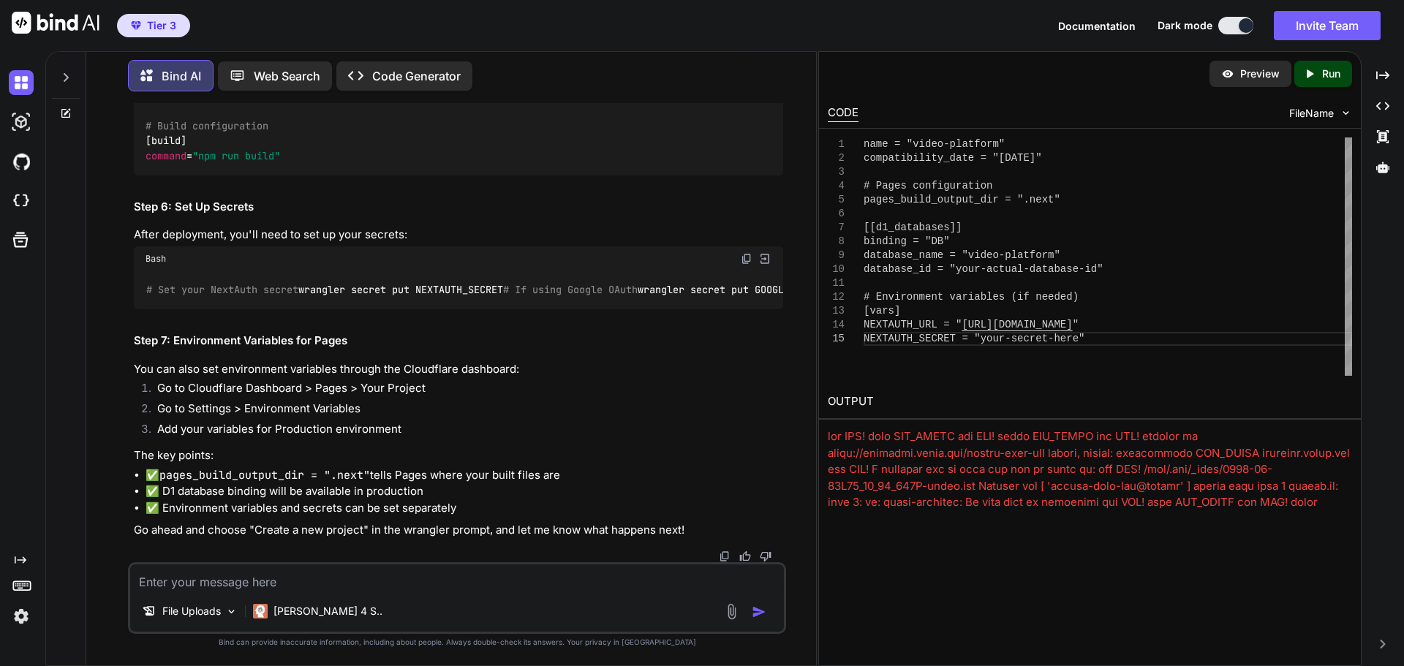
scroll to position [63078, 0]
drag, startPoint x: 147, startPoint y: 252, endPoint x: 347, endPoint y: 265, distance: 200.1
copy code "# Pages configuration pages_build_output_dir = ".next""
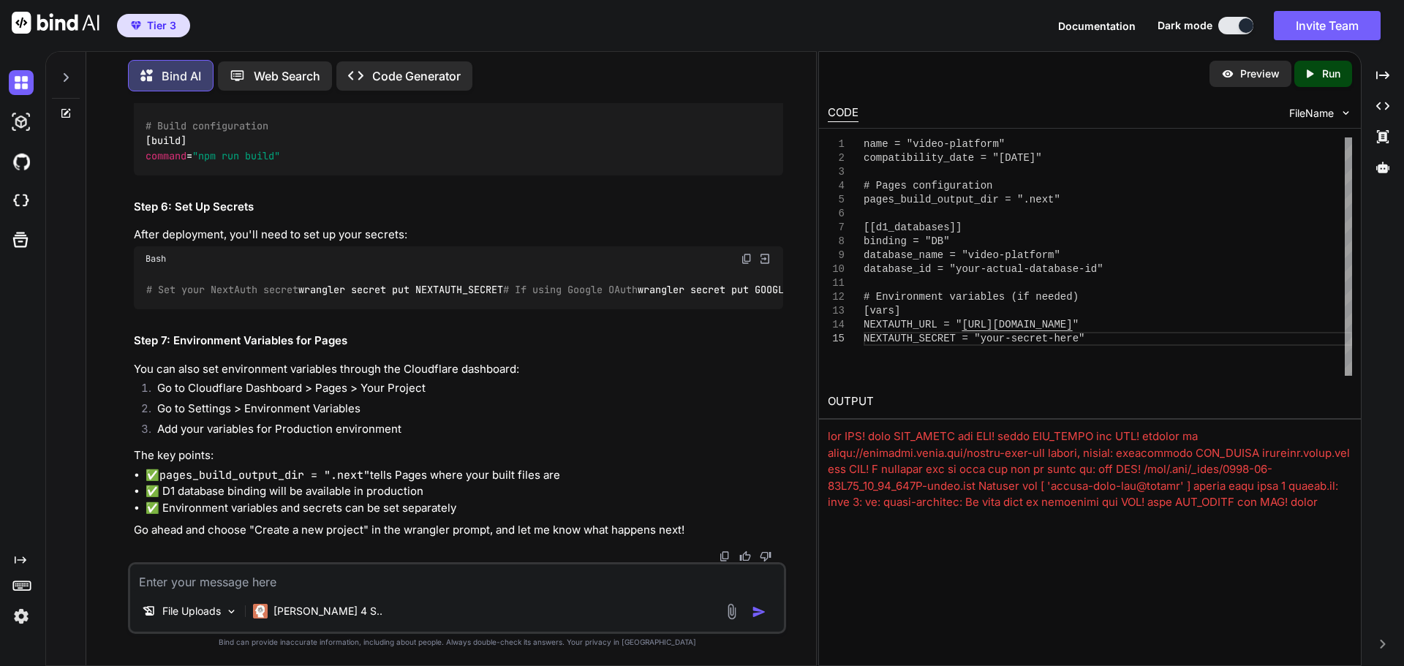
scroll to position [63151, 0]
drag, startPoint x: 147, startPoint y: 295, endPoint x: 457, endPoint y: 338, distance: 312.9
copy code "# Environment variables (if needed) [vars] NEXTAUTH_URL = "[URL][DOMAIN_NAME]" …"
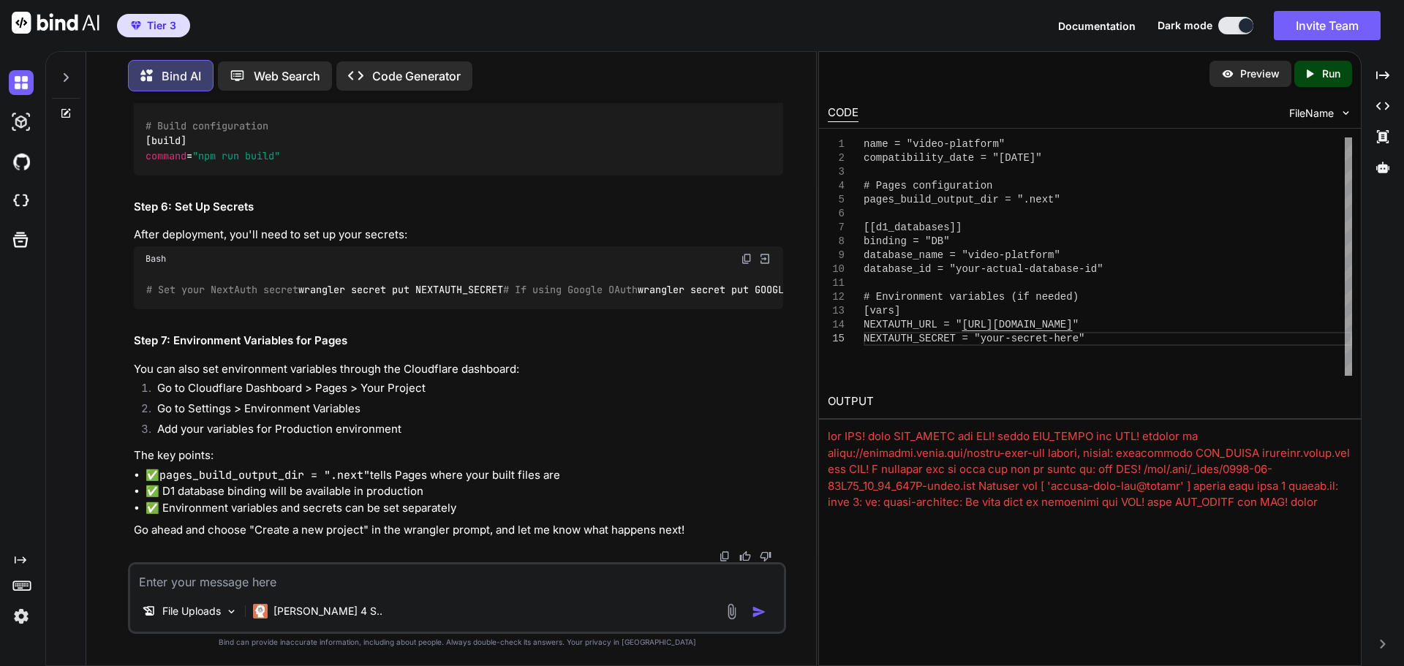
click at [319, 573] on textarea at bounding box center [457, 578] width 654 height 26
type textarea "it is asking for production branch name"
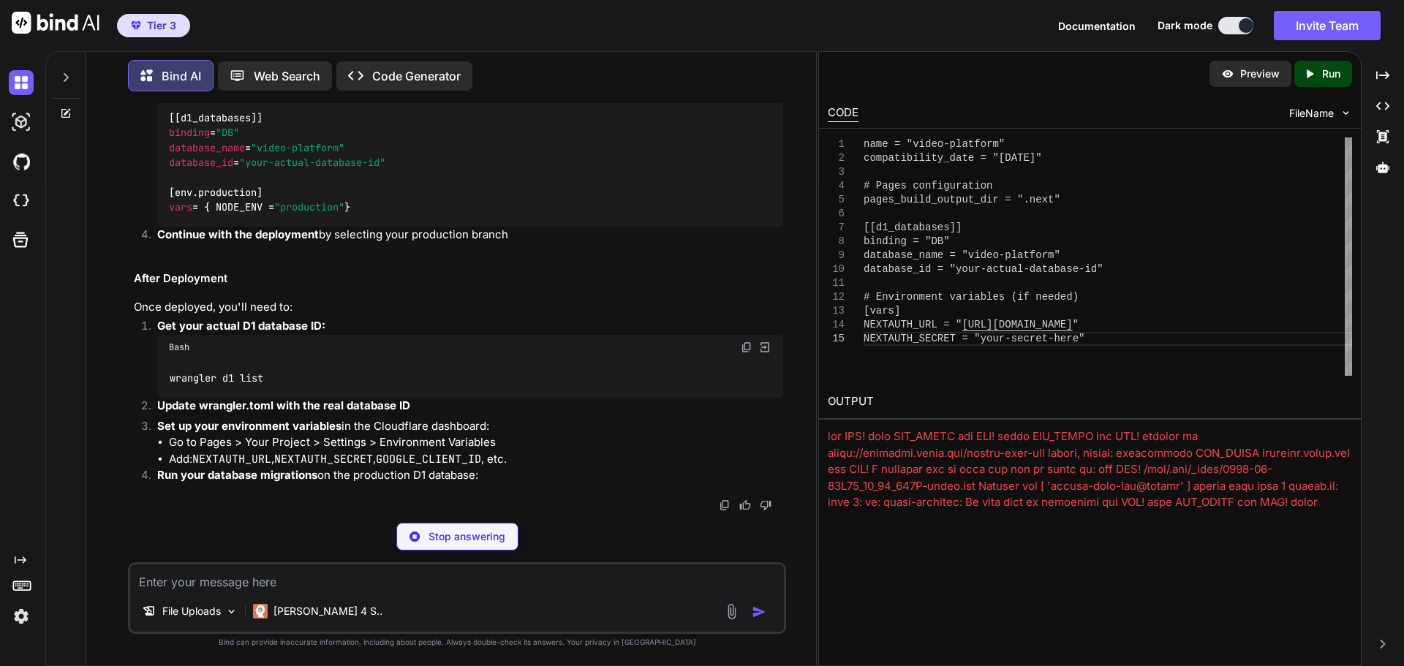
scroll to position [64684, 0]
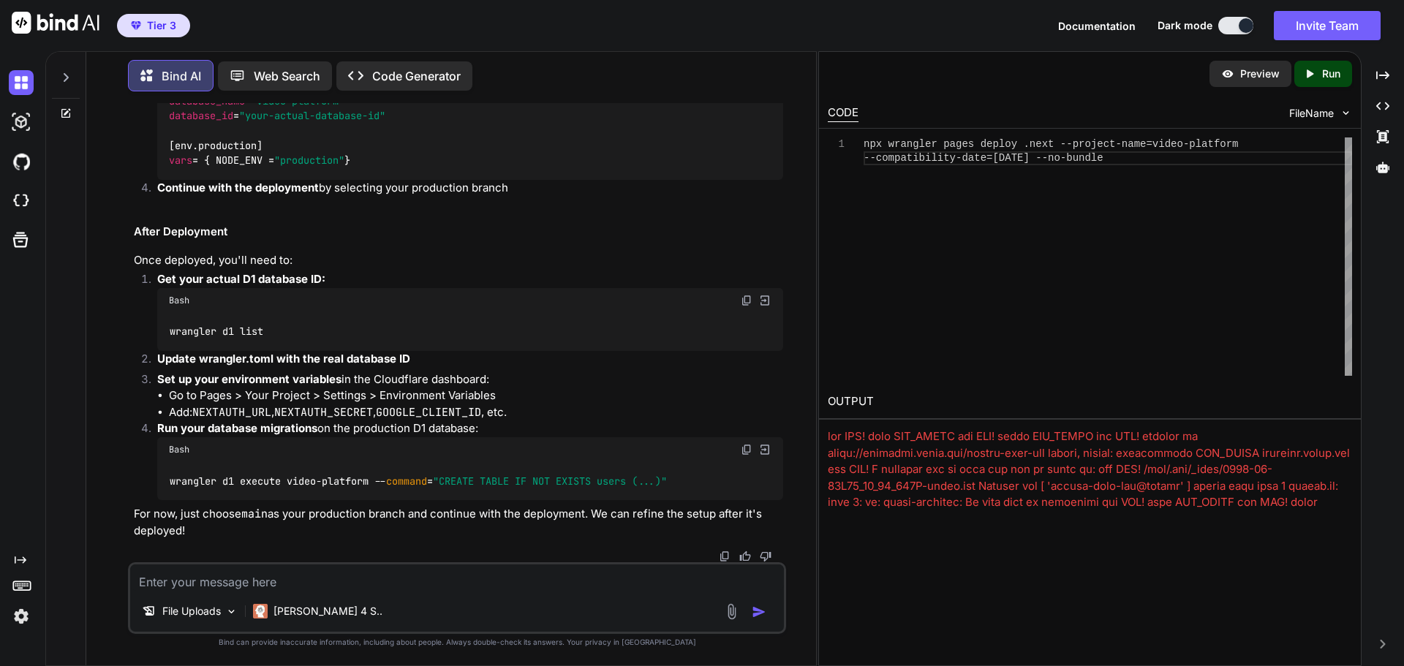
click at [447, 584] on textarea at bounding box center [457, 578] width 654 height 26
paste textarea "✨ Successfully created the 'video-platform' project. ▲ [WARNING] Warning: Your …"
type textarea "✨ Successfully created the 'video-platform' project. ▲ [WARNING] Warning: Your …"
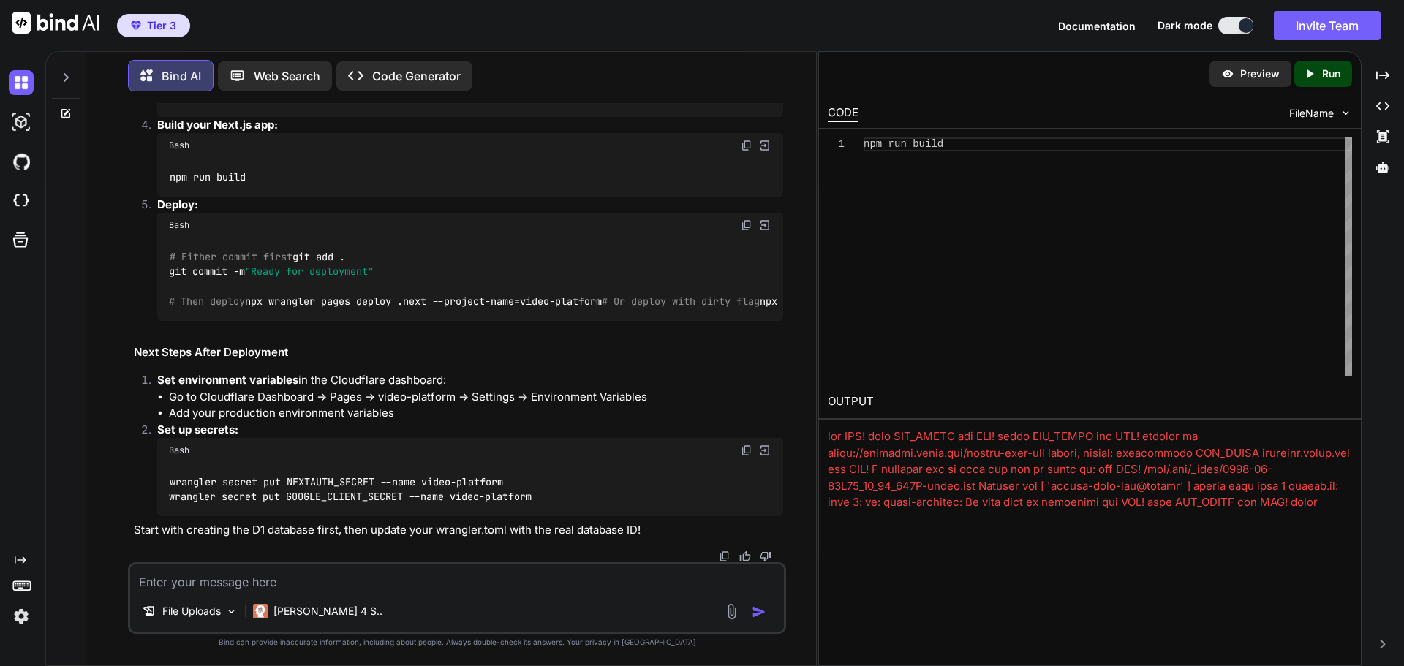
scroll to position [66280, 0]
drag, startPoint x: 239, startPoint y: 250, endPoint x: 137, endPoint y: 247, distance: 102.4
copy span "[[d1_databases]]"
drag, startPoint x: 147, startPoint y: 354, endPoint x: 285, endPoint y: 355, distance: 138.2
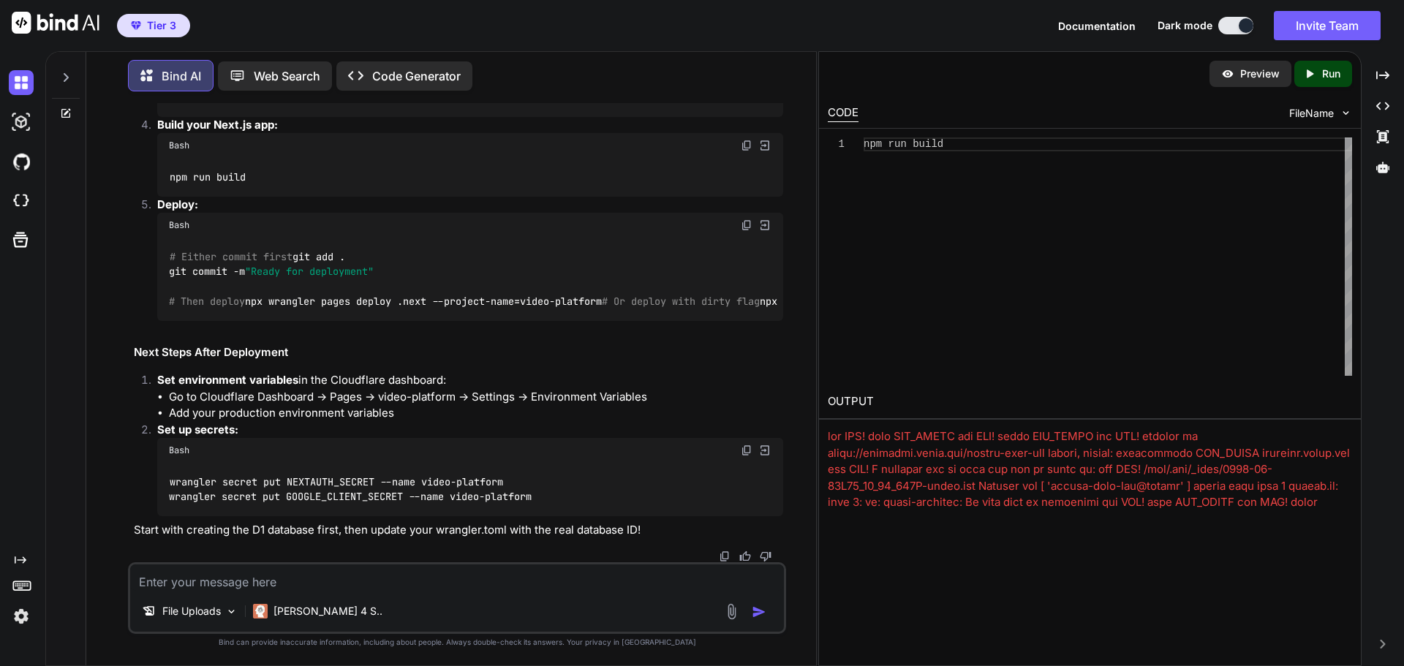
drag, startPoint x: 147, startPoint y: 459, endPoint x: 632, endPoint y: 461, distance: 484.8
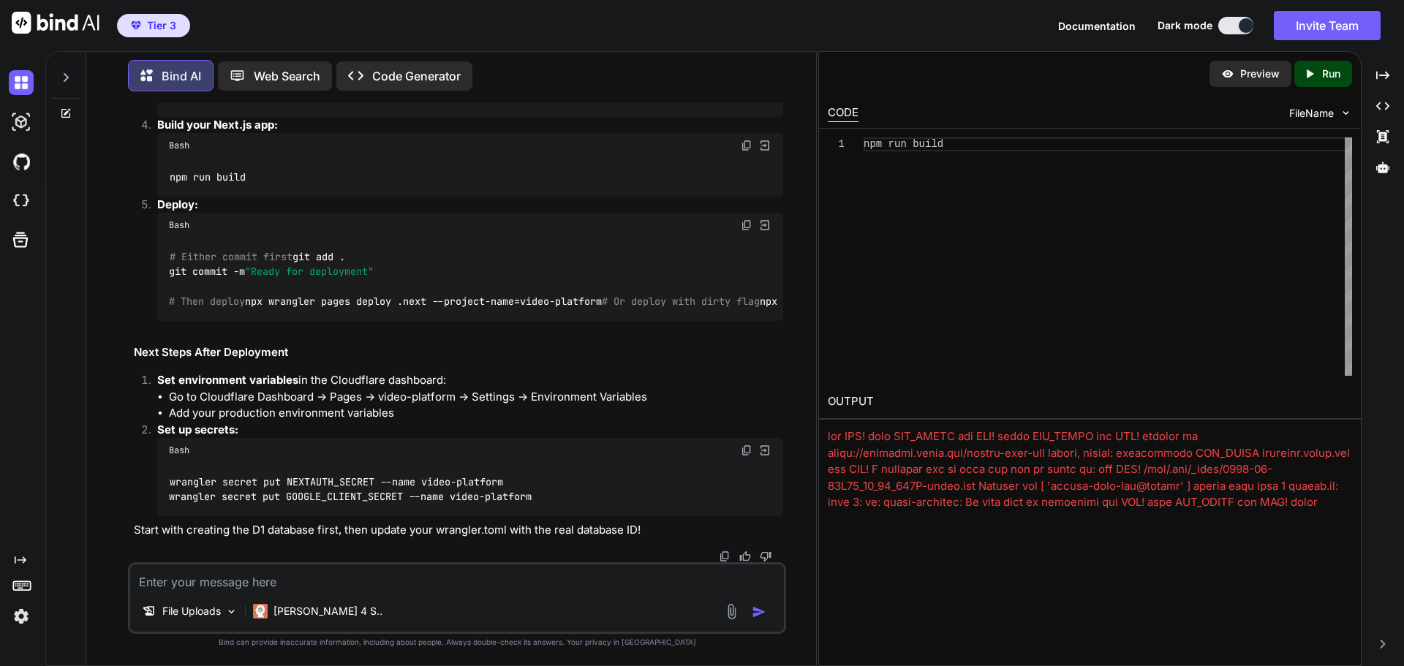
click at [193, 586] on textarea at bounding box center [457, 578] width 654 height 26
type textarea "Do I add all of the environment variable from my .env.local file?"
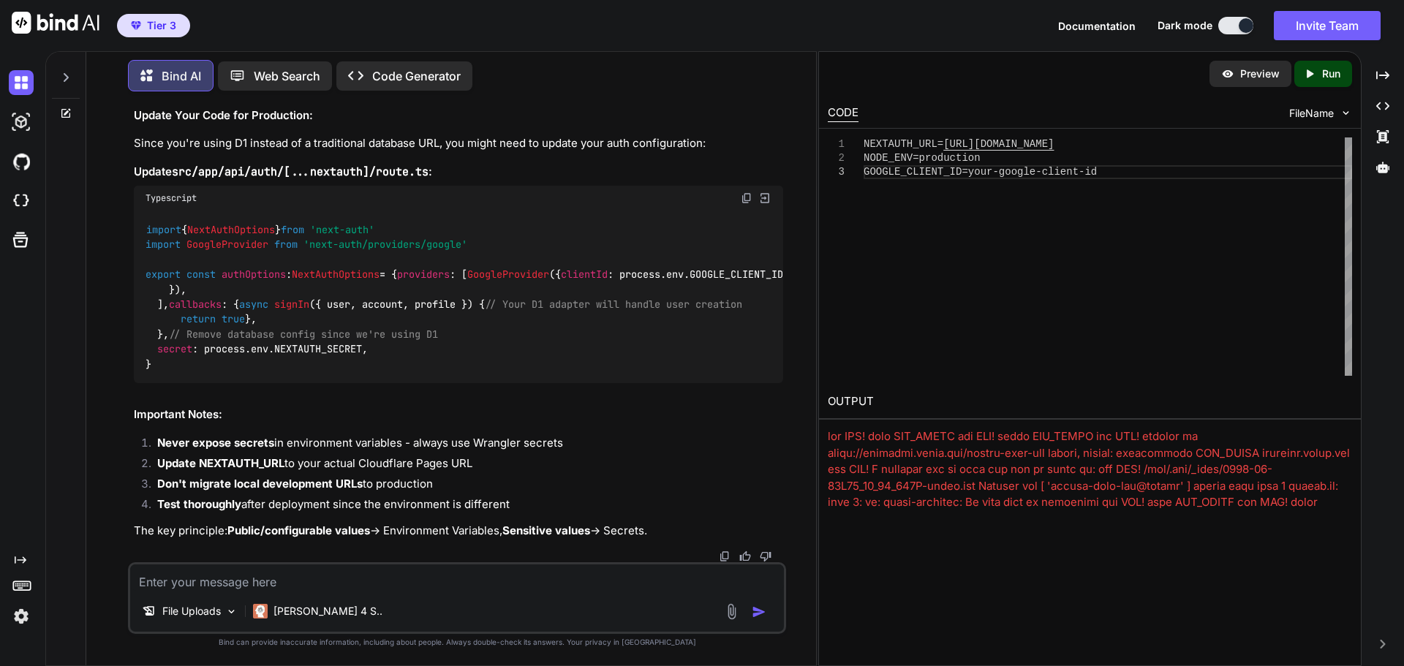
scroll to position [68222, 0]
